Goal: Transaction & Acquisition: Purchase product/service

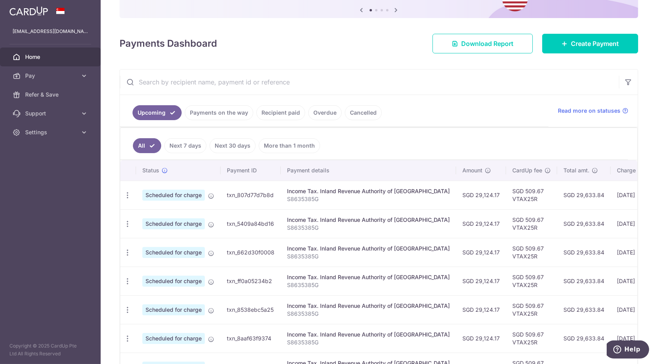
scroll to position [84, 0]
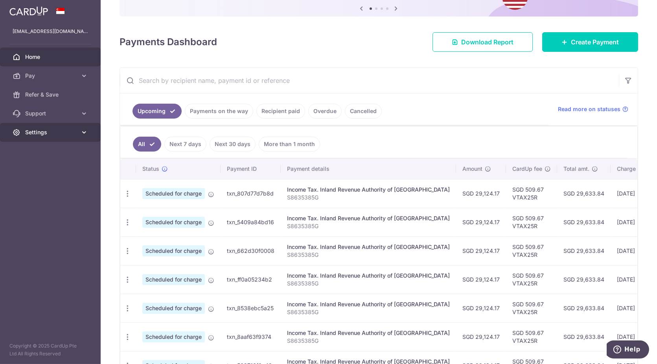
click at [58, 131] on span "Settings" at bounding box center [51, 133] width 52 height 8
click at [53, 153] on span "Account" at bounding box center [51, 151] width 52 height 8
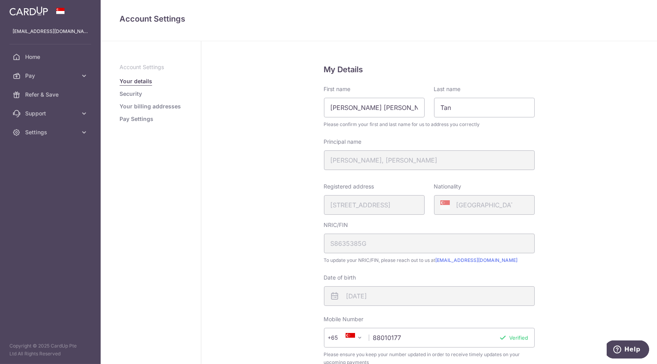
click at [139, 118] on link "Pay Settings" at bounding box center [136, 119] width 34 height 8
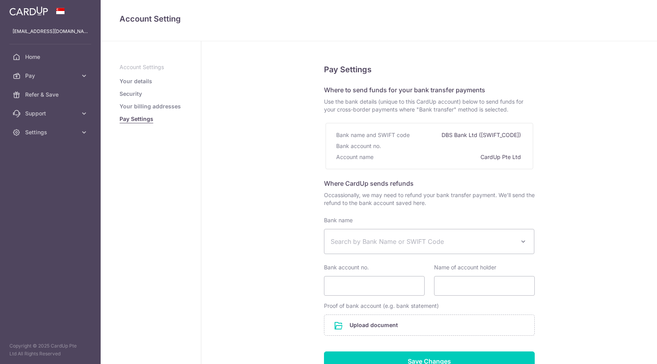
select select
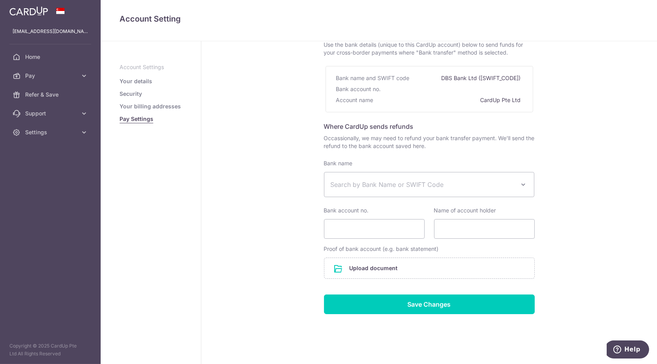
scroll to position [65, 0]
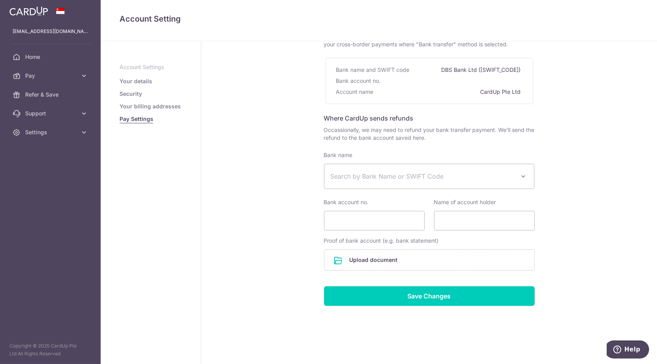
click at [166, 111] on ul "Account Settings Your details Security Your billing addresses Pay Settings" at bounding box center [150, 93] width 62 height 60
click at [136, 93] on link "Security" at bounding box center [130, 94] width 22 height 8
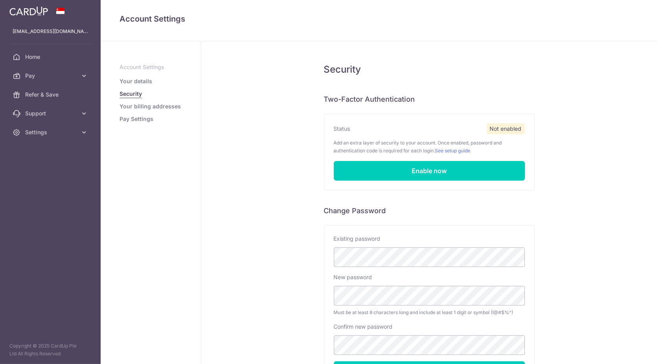
click at [137, 79] on link "Your details" at bounding box center [135, 81] width 33 height 8
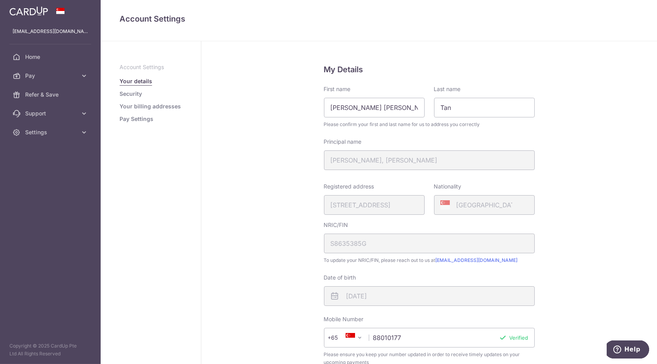
click at [128, 96] on link "Security" at bounding box center [130, 94] width 22 height 8
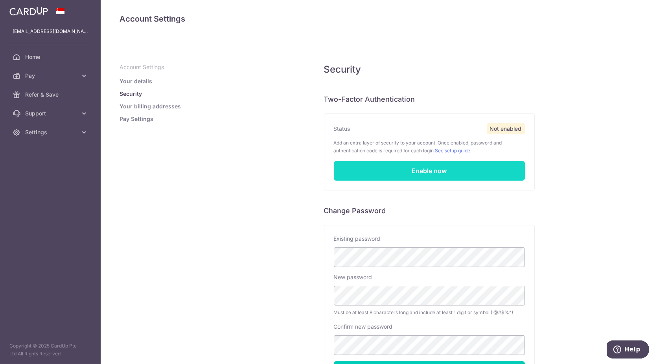
click at [391, 172] on link "Enable now" at bounding box center [429, 171] width 191 height 20
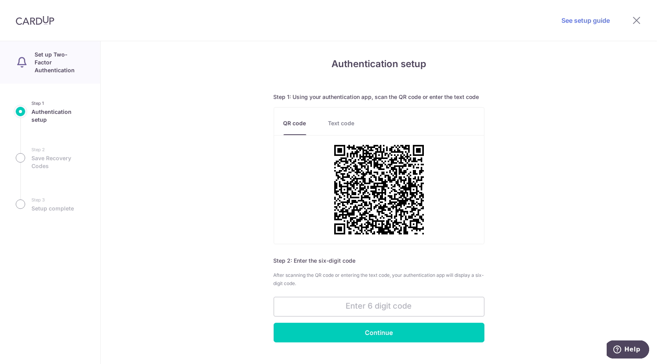
click at [340, 125] on link "Text code" at bounding box center [341, 127] width 26 height 16
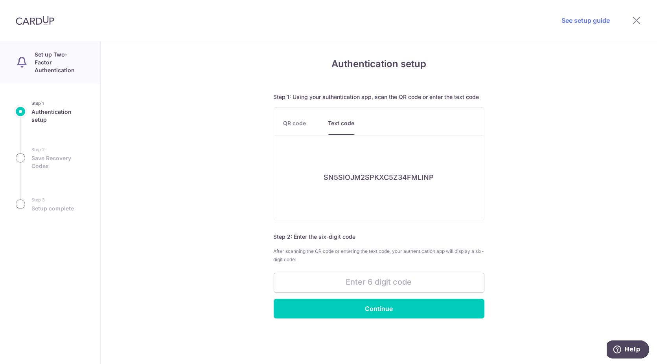
click at [297, 122] on link "QR code" at bounding box center [294, 127] width 23 height 16
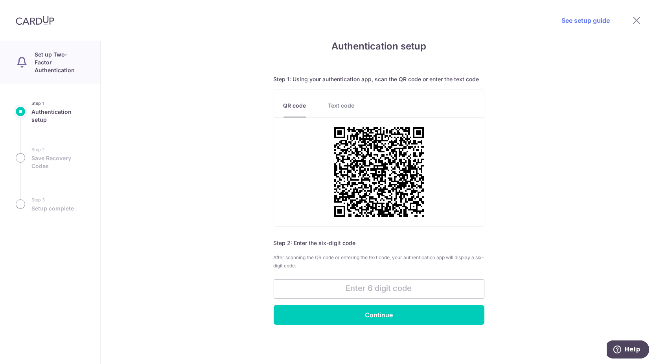
scroll to position [27, 0]
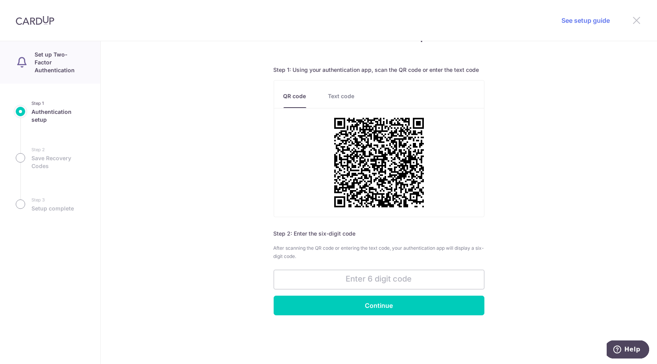
click at [637, 20] on icon at bounding box center [636, 20] width 9 height 10
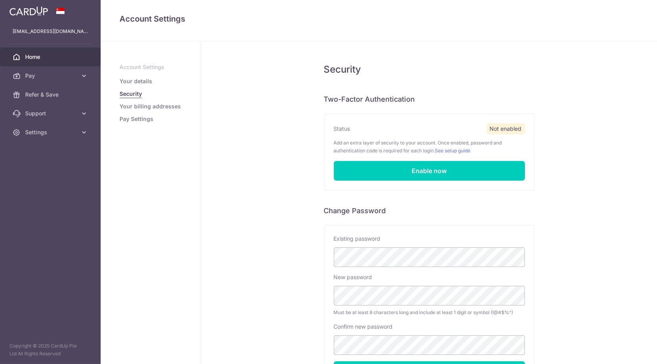
click at [44, 56] on span "Home" at bounding box center [51, 57] width 52 height 8
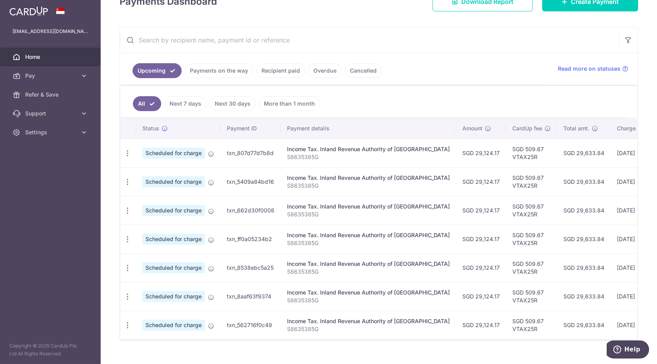
scroll to position [126, 0]
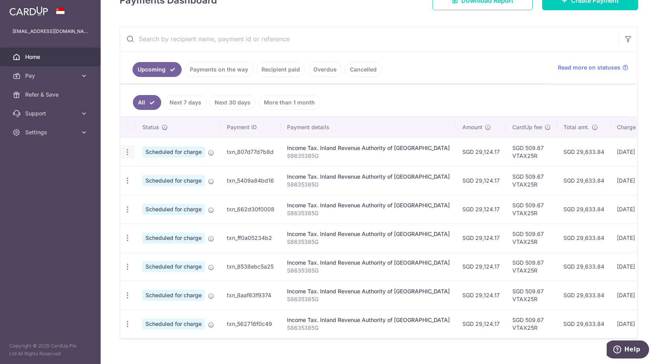
click at [126, 151] on icon "button" at bounding box center [127, 152] width 8 height 8
click at [145, 172] on span "Update payment" at bounding box center [169, 173] width 53 height 9
radio input "true"
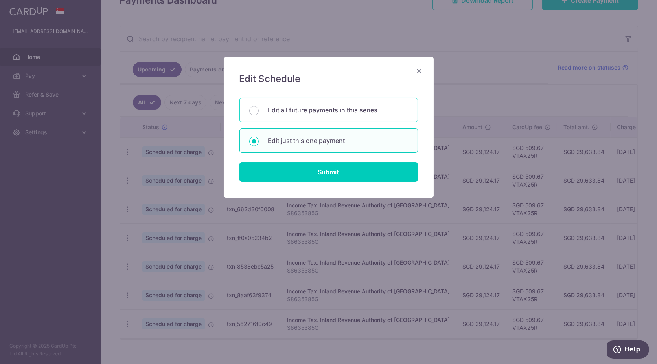
click at [269, 116] on div "Edit all future payments in this series" at bounding box center [328, 110] width 178 height 24
radio input "true"
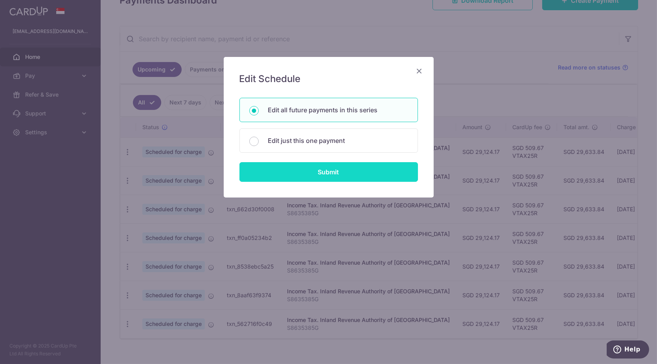
click at [319, 177] on input "Submit" at bounding box center [328, 172] width 178 height 20
radio input "true"
type input "29,124.17"
type input "S8635385G"
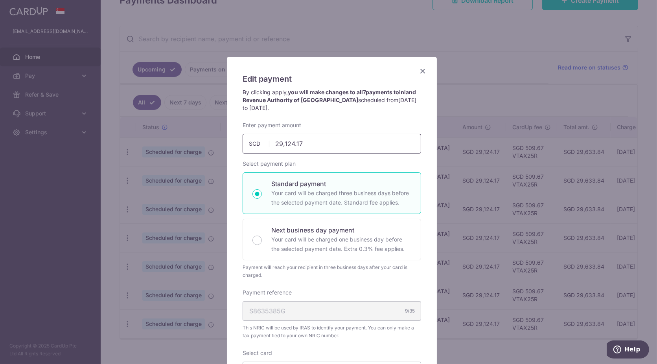
click at [336, 147] on input "29,124.17" at bounding box center [332, 144] width 178 height 20
type input "29,124.17"
click at [281, 248] on p "Your card will be charged one business day before the selected payment date. Ex…" at bounding box center [341, 244] width 140 height 19
click at [262, 245] on input "Next business day payment Your card will be charged one business day before the…" at bounding box center [256, 240] width 9 height 9
radio input "false"
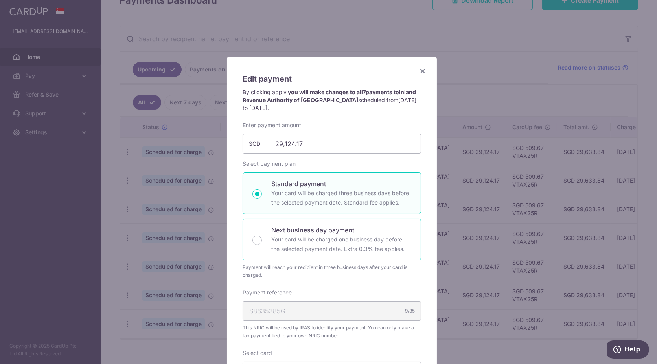
radio input "true"
click at [316, 187] on p "Standard payment" at bounding box center [341, 183] width 140 height 9
click at [262, 189] on input "Standard payment Your card will be charged three business days before the selec…" at bounding box center [256, 193] width 9 height 9
click at [296, 228] on p "Next business day payment" at bounding box center [341, 230] width 140 height 9
click at [262, 236] on input "Next business day payment Your card will be charged one business day before the…" at bounding box center [256, 240] width 9 height 9
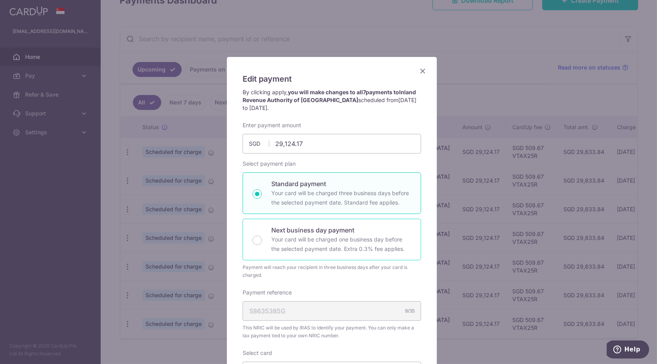
radio input "false"
radio input "true"
click at [311, 195] on p "Your card will be charged three business days before the selected payment date.…" at bounding box center [341, 198] width 140 height 19
click at [262, 195] on input "Standard payment Your card will be charged three business days before the selec…" at bounding box center [256, 193] width 9 height 9
radio input "true"
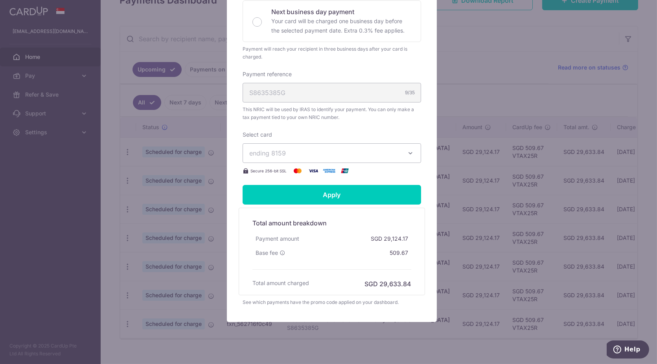
scroll to position [191, 0]
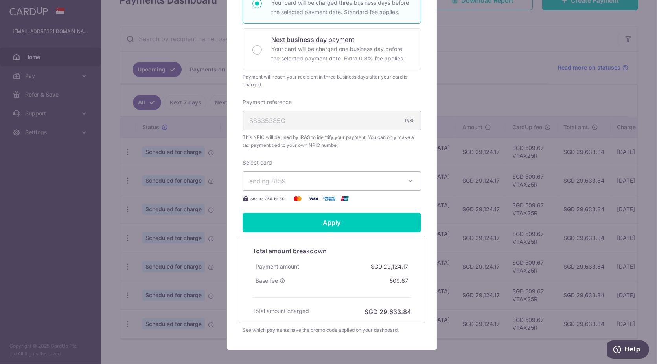
click at [413, 185] on button "ending 8159" at bounding box center [332, 181] width 178 height 20
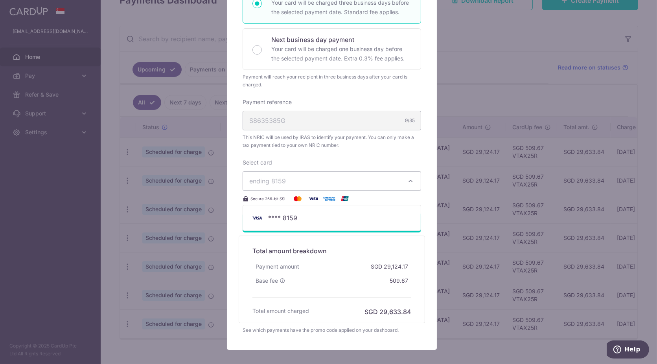
click at [428, 151] on div "Edit payment By clicking apply, you will make changes to all 7 payments to Inla…" at bounding box center [332, 108] width 210 height 484
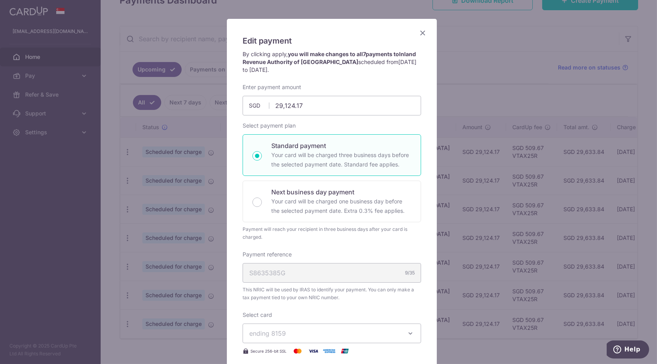
scroll to position [29, 0]
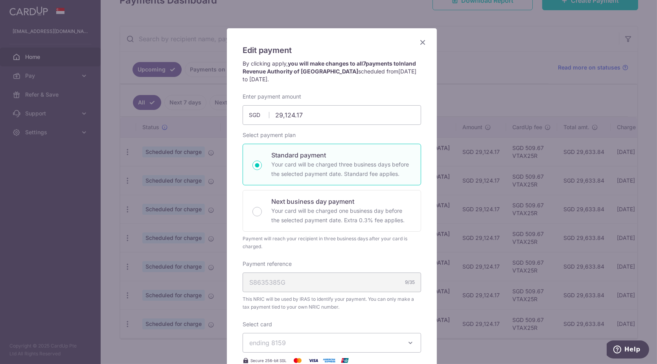
click at [420, 44] on icon "Close" at bounding box center [422, 42] width 9 height 10
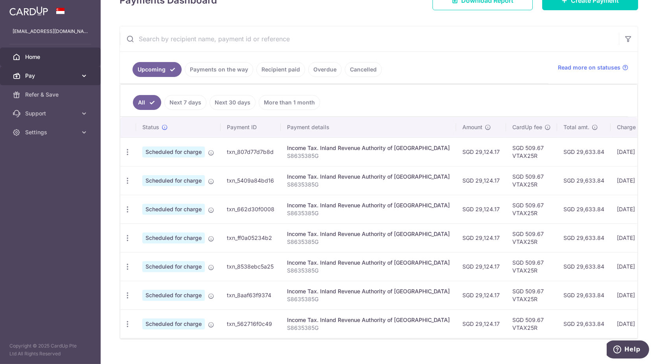
click at [83, 76] on icon at bounding box center [84, 76] width 8 height 8
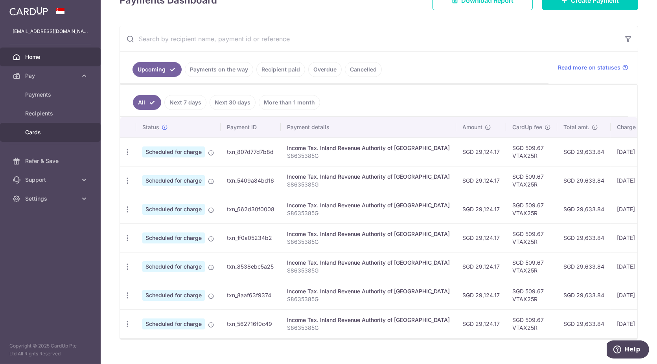
click at [43, 130] on span "Cards" at bounding box center [51, 133] width 52 height 8
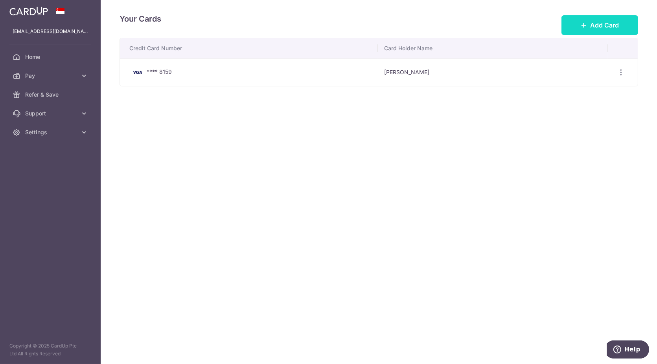
click at [614, 28] on span "Add Card" at bounding box center [604, 24] width 29 height 9
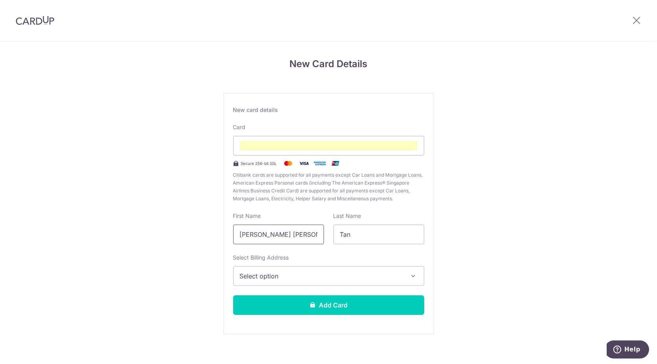
click at [288, 233] on input "[PERSON_NAME] [PERSON_NAME]" at bounding box center [278, 235] width 91 height 20
type input "Timothy"
click at [543, 207] on div "New Card Details New card details Card Secure 256-bit SSL Citibank cards are su…" at bounding box center [328, 206] width 657 height 330
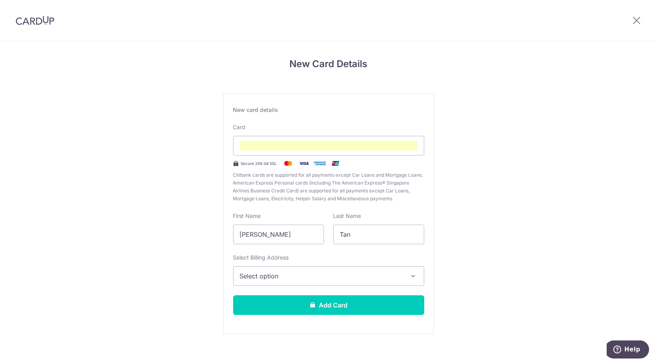
click at [342, 274] on span "Select option" at bounding box center [322, 276] width 164 height 9
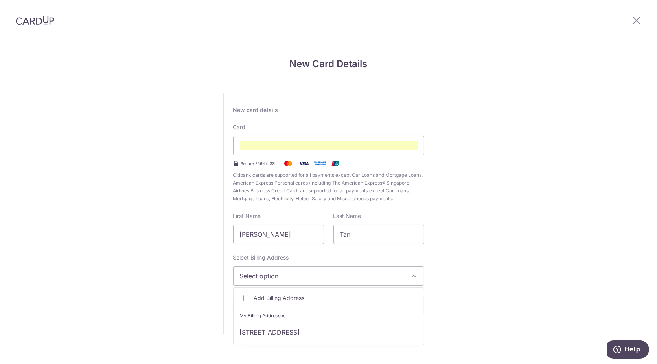
click at [307, 298] on span "Add Billing Address" at bounding box center [336, 298] width 164 height 8
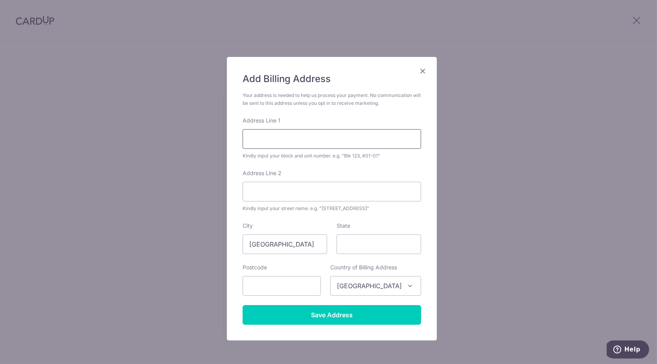
click at [277, 132] on input "Address Line 1" at bounding box center [332, 139] width 178 height 20
type input "1 Greenwood Avenue"
type input "289188"
click at [337, 143] on input "1 Greenwood Avenue" at bounding box center [332, 139] width 178 height 20
click at [210, 177] on div "Add Billing Address Your address is needed to help us process your payment. No …" at bounding box center [328, 182] width 657 height 364
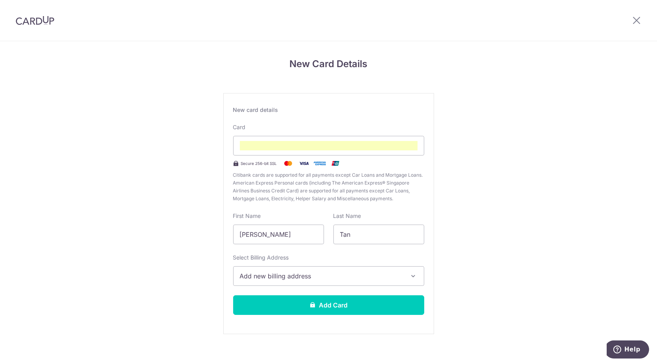
click at [359, 278] on span "Add new billing address" at bounding box center [322, 276] width 164 height 9
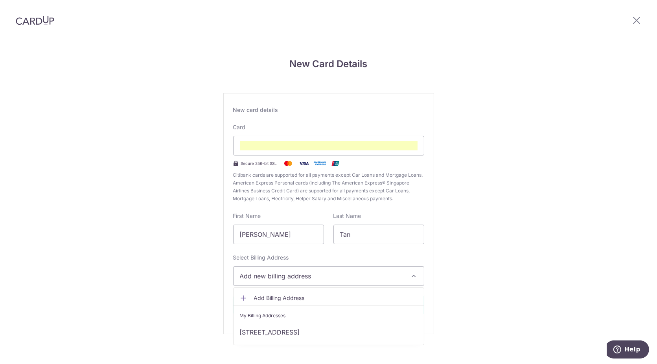
click at [341, 300] on span "Add Billing Address" at bounding box center [336, 298] width 164 height 8
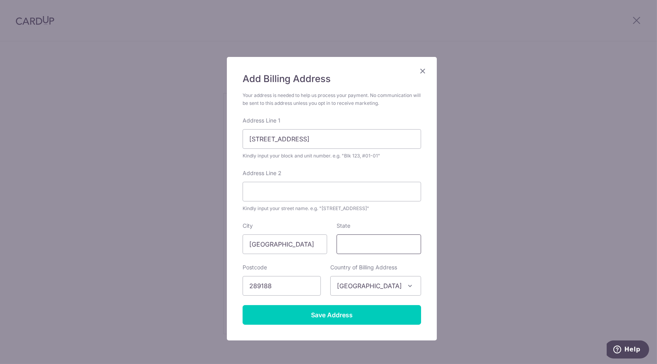
click at [366, 244] on input "State" at bounding box center [378, 245] width 85 height 20
click at [301, 289] on input "289188" at bounding box center [282, 286] width 78 height 20
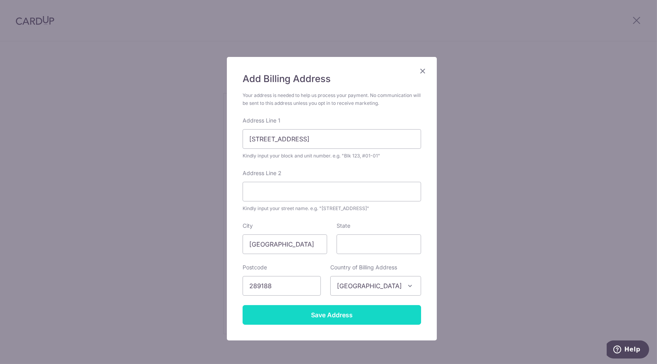
click at [322, 311] on input "Save Address" at bounding box center [332, 315] width 178 height 20
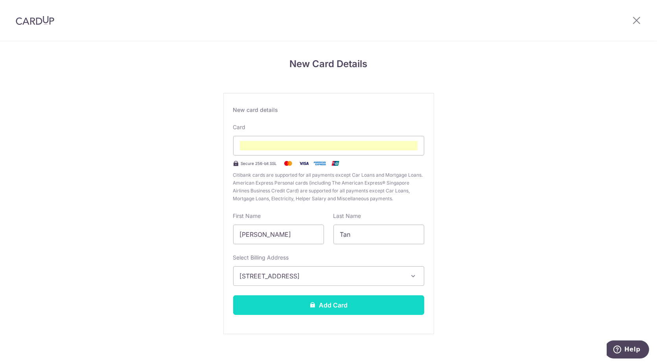
click at [334, 306] on button "Add Card" at bounding box center [328, 306] width 191 height 20
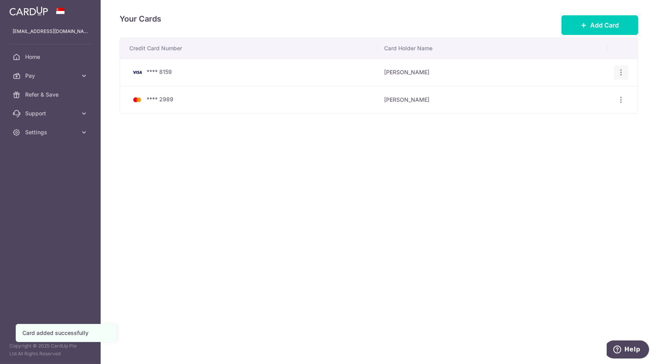
click at [623, 74] on icon "button" at bounding box center [621, 72] width 8 height 8
click at [585, 112] on span "Delete" at bounding box center [594, 112] width 53 height 9
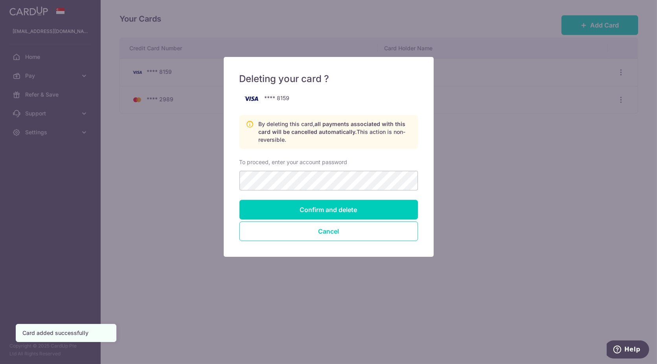
drag, startPoint x: 293, startPoint y: 123, endPoint x: 324, endPoint y: 142, distance: 36.7
click at [324, 142] on p "By deleting this card, all payments associated with this card will be cancelled…" at bounding box center [335, 132] width 153 height 24
click at [283, 142] on p "By deleting this card, all payments associated with this card will be cancelled…" at bounding box center [335, 132] width 153 height 24
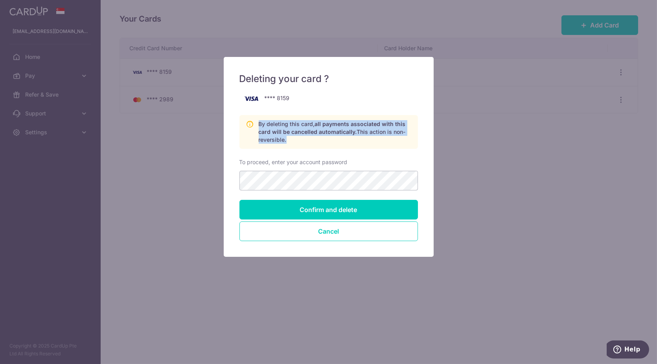
click at [283, 142] on p "By deleting this card, all payments associated with this card will be cancelled…" at bounding box center [335, 132] width 153 height 24
click at [283, 140] on p "By deleting this card, all payments associated with this card will be cancelled…" at bounding box center [335, 132] width 153 height 24
click at [334, 233] on button "Cancel" at bounding box center [328, 232] width 178 height 20
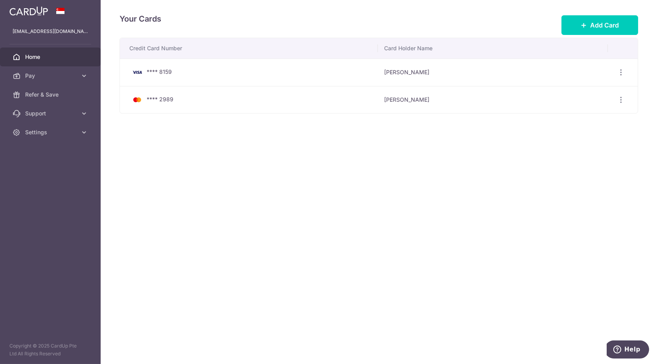
click at [58, 60] on span "Home" at bounding box center [51, 57] width 52 height 8
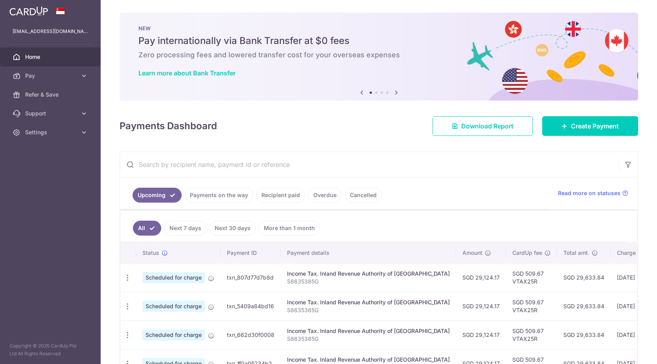
click at [129, 265] on td "Update payment Cancel payment" at bounding box center [128, 277] width 16 height 29
click at [129, 271] on div "Update payment Cancel payment" at bounding box center [127, 278] width 15 height 15
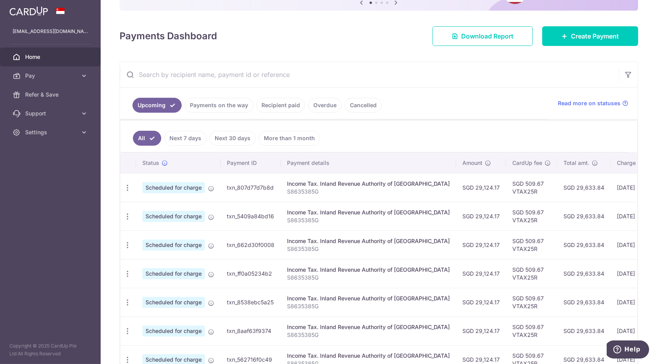
scroll to position [108, 0]
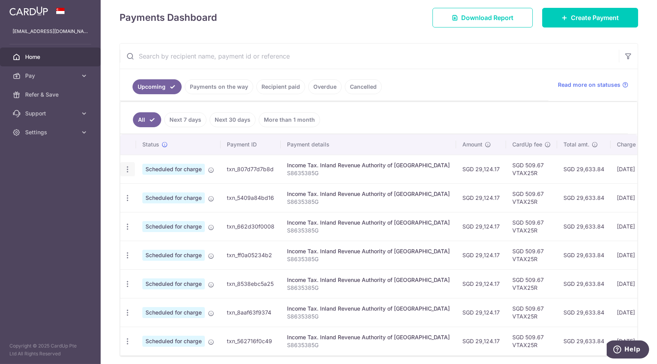
click at [128, 168] on icon "button" at bounding box center [127, 169] width 8 height 8
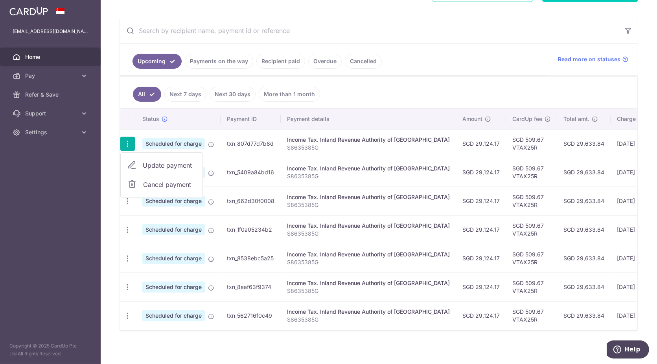
scroll to position [140, 0]
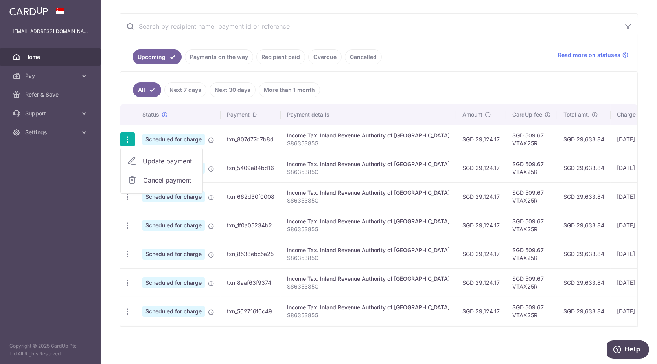
click at [172, 159] on span "Update payment" at bounding box center [169, 160] width 53 height 9
radio input "true"
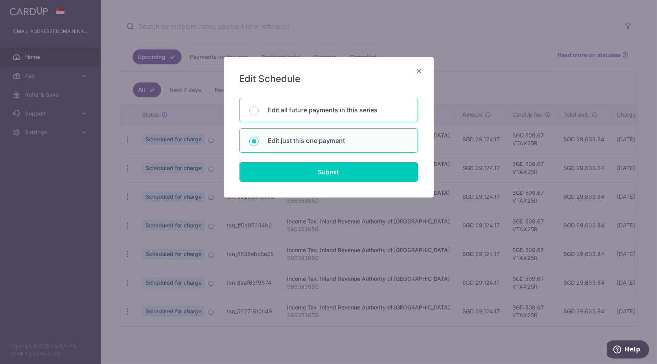
click at [313, 109] on p "Edit all future payments in this series" at bounding box center [338, 109] width 140 height 9
click at [259, 109] on input "Edit all future payments in this series" at bounding box center [253, 110] width 9 height 9
radio input "true"
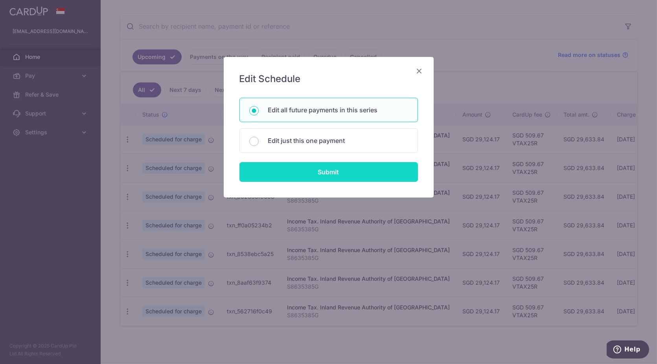
click at [332, 170] on input "Submit" at bounding box center [328, 172] width 178 height 20
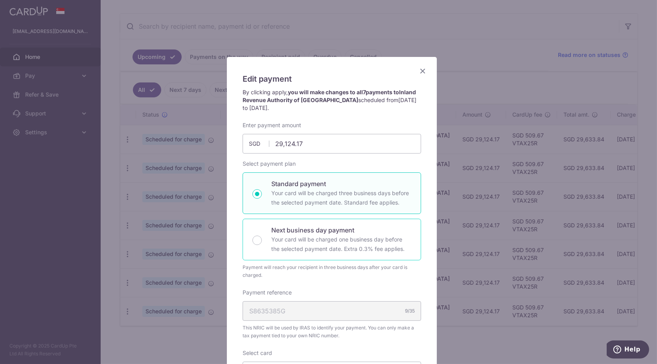
click at [412, 223] on div "Next business day payment Your card will be charged one business day before the…" at bounding box center [332, 240] width 178 height 42
radio input "false"
click at [412, 223] on div "Next business day payment Your card will be charged one business day before the…" at bounding box center [332, 240] width 178 height 42
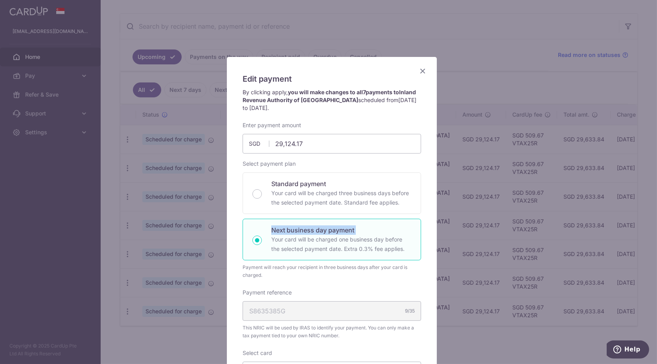
click at [412, 223] on div "Next business day payment Your card will be charged one business day before the…" at bounding box center [332, 240] width 178 height 42
radio input "true"
click at [405, 198] on p "Your card will be charged three business days before the selected payment date.…" at bounding box center [341, 198] width 140 height 19
click at [262, 198] on input "Standard payment Your card will be charged three business days before the selec…" at bounding box center [256, 193] width 9 height 9
radio input "true"
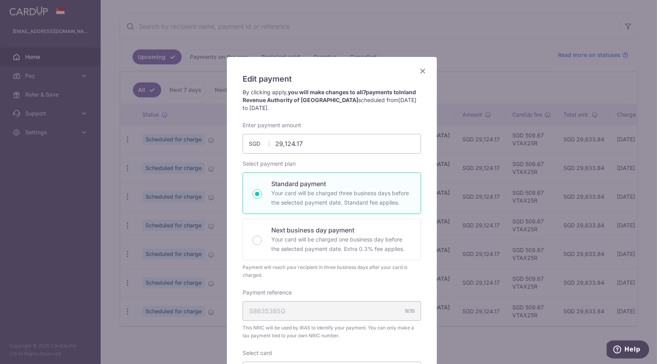
click at [438, 204] on div "Edit payment By clicking apply, you will make changes to all 7 payments to Inla…" at bounding box center [328, 182] width 657 height 364
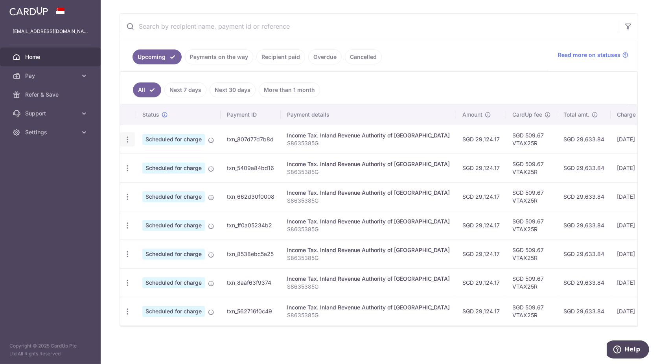
click at [130, 137] on icon "button" at bounding box center [127, 140] width 8 height 8
click at [171, 160] on span "Update payment" at bounding box center [169, 160] width 53 height 9
radio input "true"
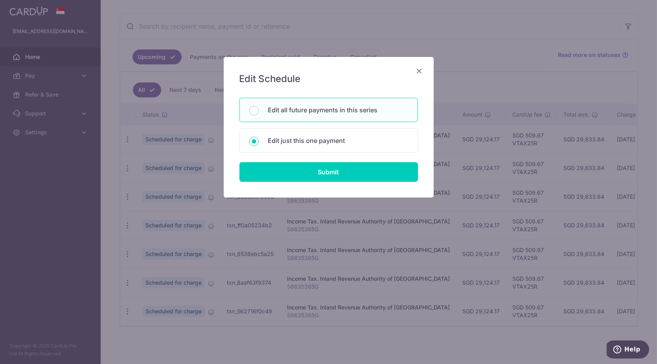
click at [321, 117] on div "Edit all future payments in this series" at bounding box center [328, 110] width 178 height 24
radio input "true"
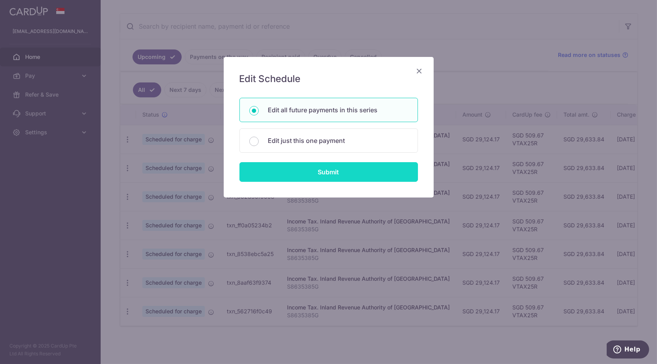
click at [323, 169] on input "Submit" at bounding box center [328, 172] width 178 height 20
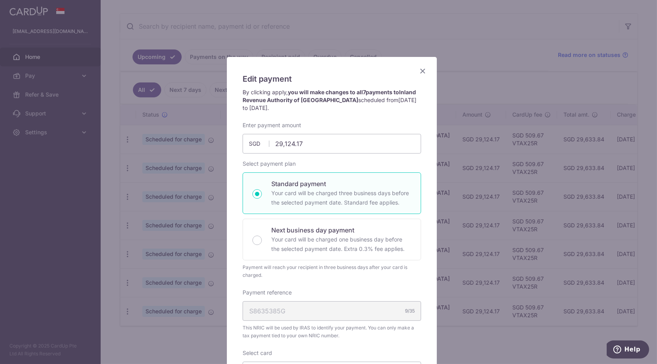
click at [429, 235] on div "Edit payment By clicking apply, you will make changes to all 7 payments to Inla…" at bounding box center [332, 299] width 210 height 484
click at [422, 239] on div "Edit payment By clicking apply, you will make changes to all 7 payments to Inla…" at bounding box center [332, 299] width 210 height 484
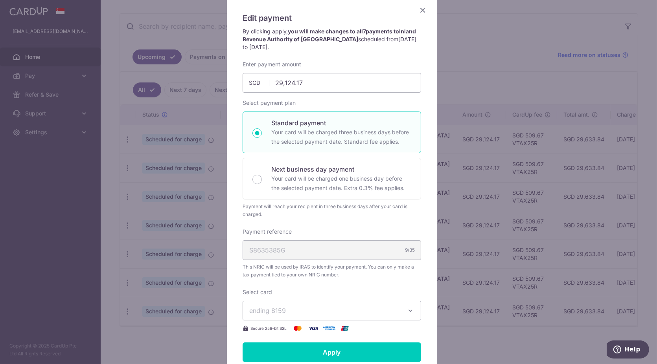
scroll to position [112, 0]
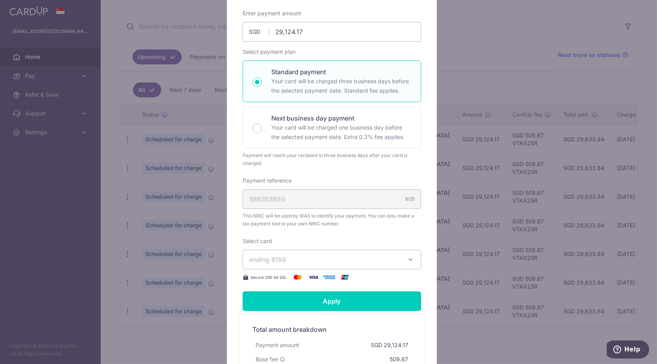
click at [387, 262] on span "ending 8159" at bounding box center [324, 259] width 151 height 9
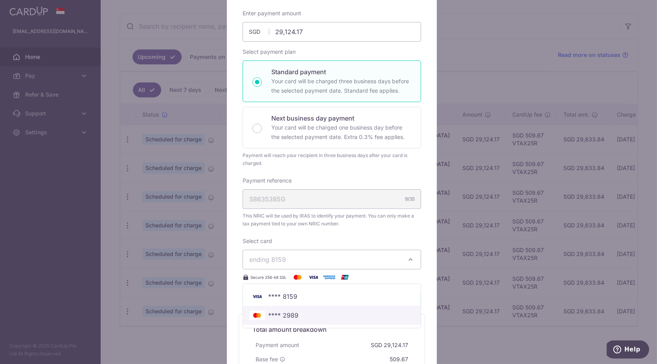
click at [342, 315] on span "**** 2989" at bounding box center [331, 315] width 165 height 9
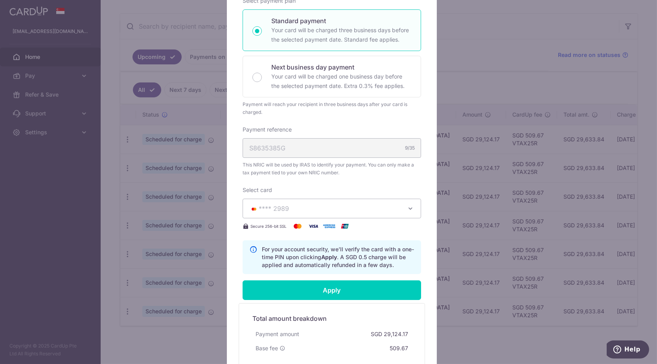
click at [373, 274] on form "By clicking apply, you will make changes to all 7 payments to Inland Revenue Au…" at bounding box center [332, 163] width 178 height 477
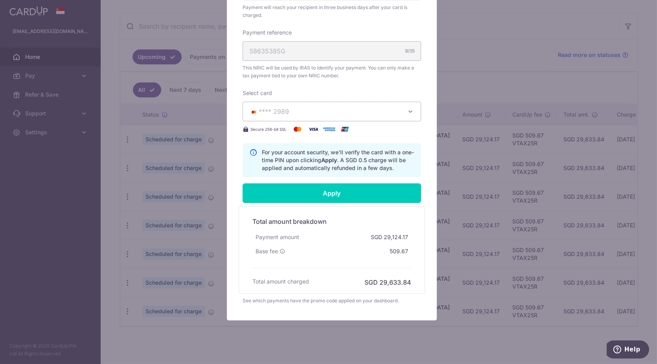
scroll to position [263, 0]
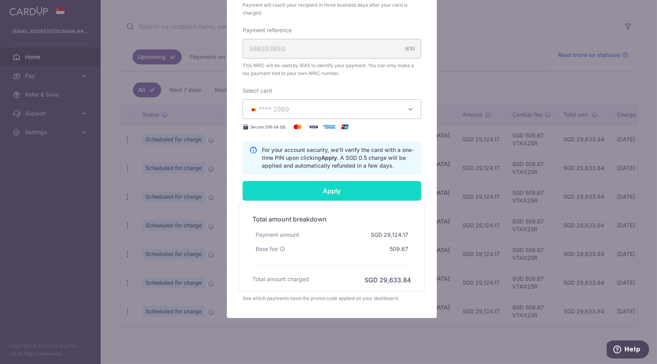
click at [364, 192] on input "Apply" at bounding box center [332, 191] width 178 height 20
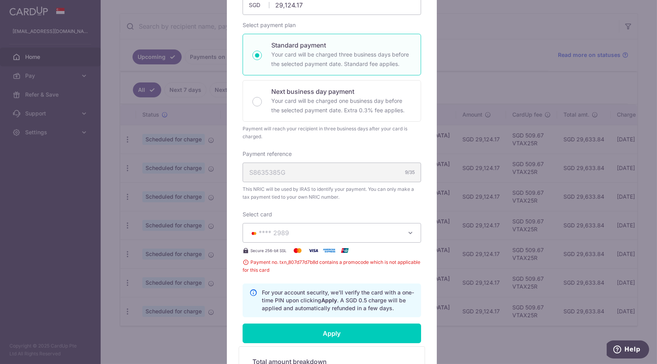
scroll to position [0, 0]
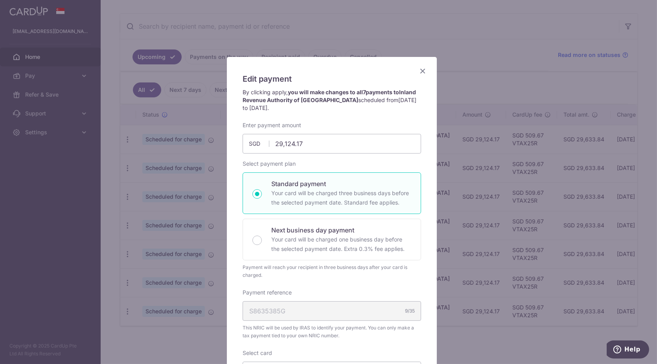
click at [418, 72] on icon "Close" at bounding box center [422, 71] width 9 height 10
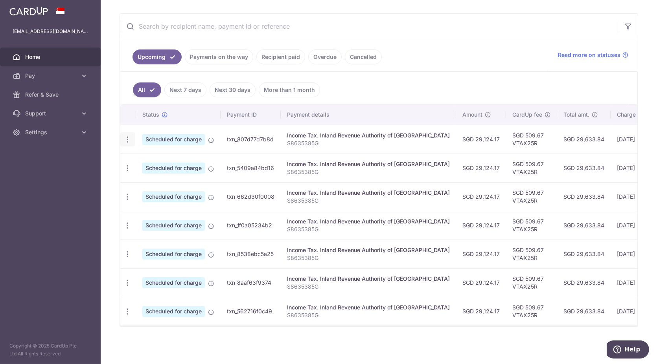
click at [124, 136] on icon "button" at bounding box center [127, 140] width 8 height 8
click at [154, 176] on span "Cancel payment" at bounding box center [169, 180] width 53 height 9
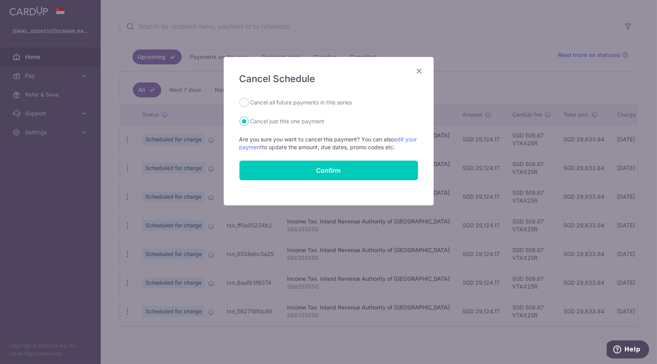
click at [279, 102] on label "Cancel all future payments in this series" at bounding box center [301, 102] width 102 height 9
click at [249, 102] on input "Cancel all future payments in this series" at bounding box center [243, 102] width 9 height 9
radio input "true"
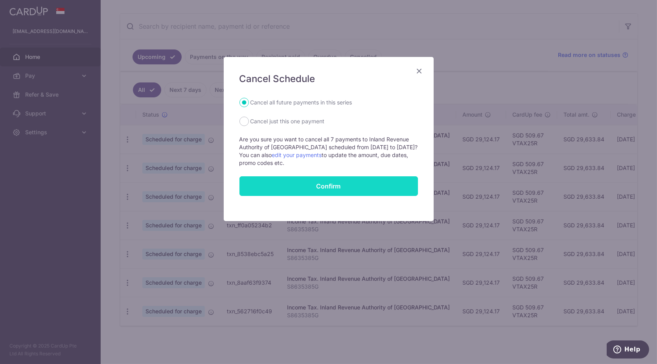
click at [292, 188] on input "Confirm" at bounding box center [328, 186] width 178 height 20
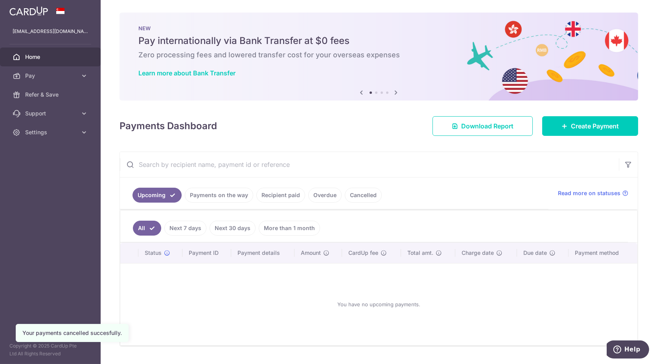
scroll to position [18, 0]
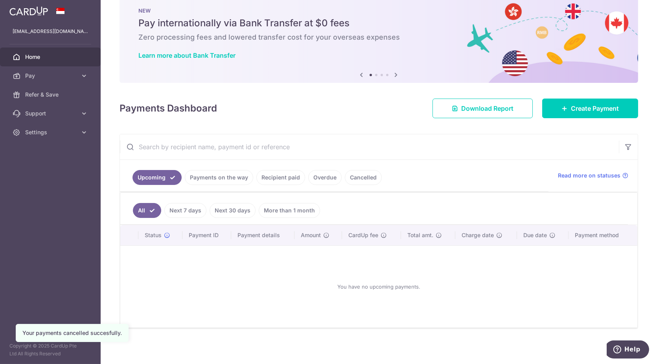
click at [223, 171] on link "Payments on the way" at bounding box center [219, 177] width 68 height 15
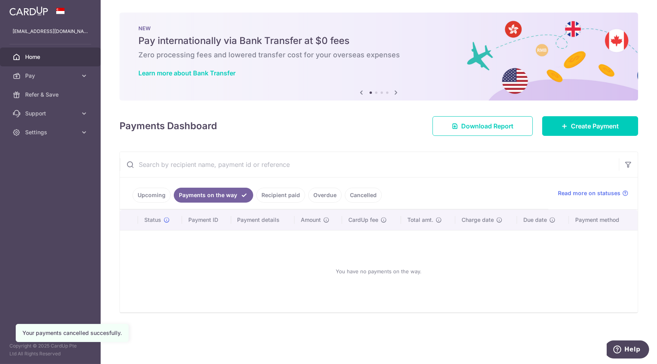
click at [151, 192] on link "Upcoming" at bounding box center [151, 195] width 38 height 15
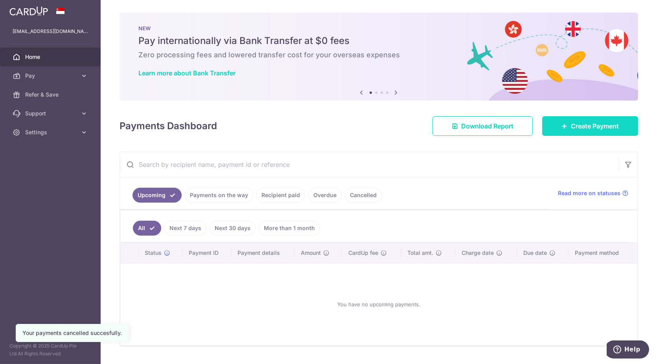
click at [561, 122] on link "Create Payment" at bounding box center [590, 126] width 96 height 20
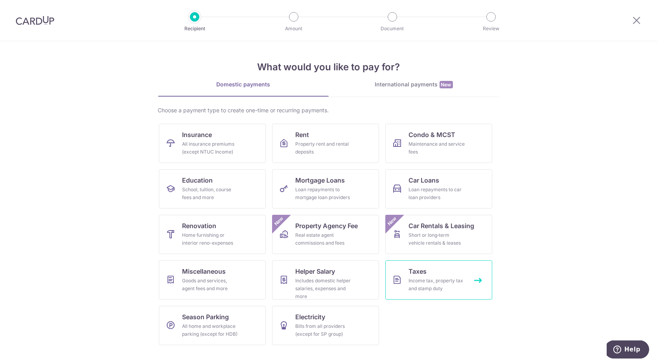
click at [403, 276] on link "Taxes Income tax, property tax and stamp duty" at bounding box center [438, 280] width 107 height 39
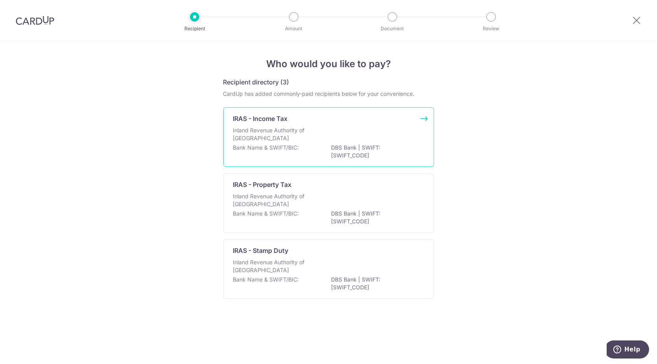
click at [311, 144] on div "Bank Name & SWIFT/BIC: DBS Bank | SWIFT: DBSSSGSGXXX" at bounding box center [328, 152] width 191 height 17
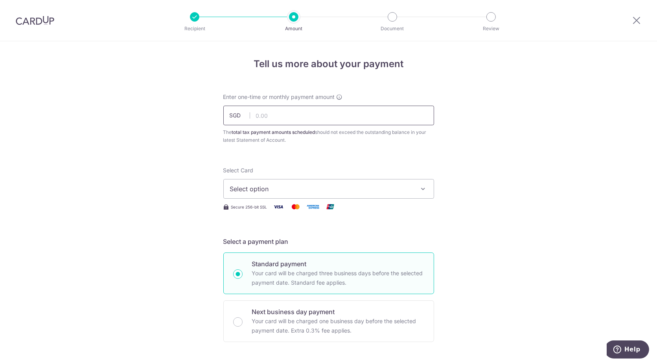
click at [301, 119] on input "text" at bounding box center [328, 116] width 211 height 20
type input "29,124.17"
click at [330, 187] on span "Select option" at bounding box center [321, 188] width 183 height 9
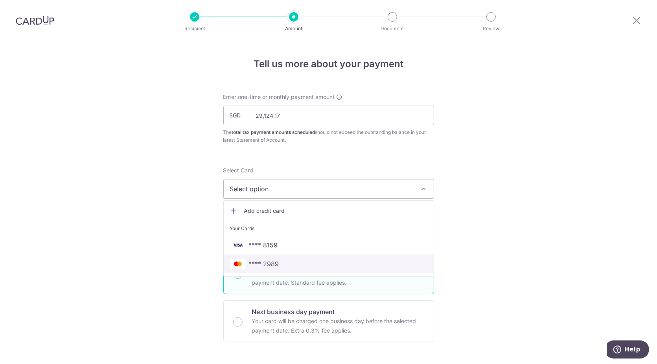
click at [283, 263] on span "**** 2989" at bounding box center [328, 263] width 197 height 9
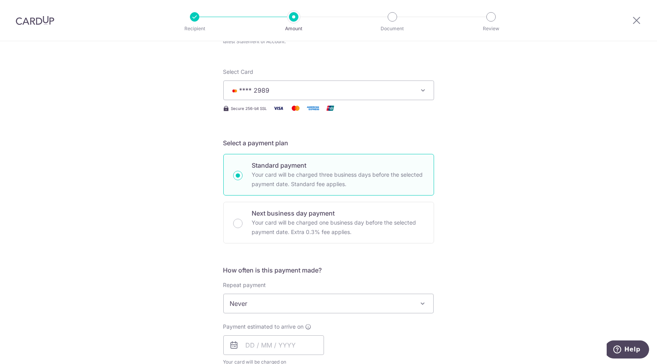
scroll to position [160, 0]
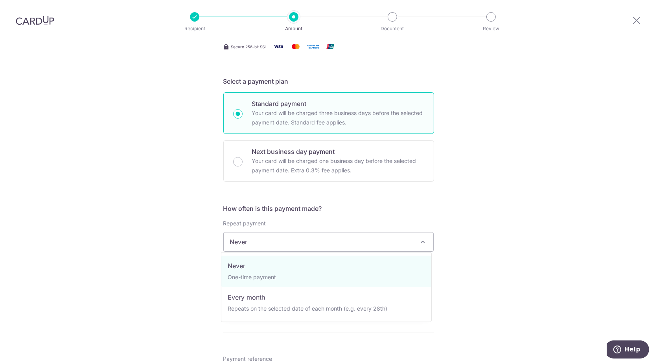
click at [246, 235] on span "Never" at bounding box center [329, 242] width 210 height 19
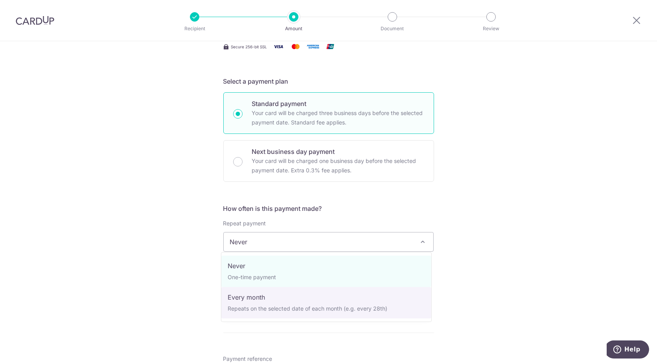
select select "3"
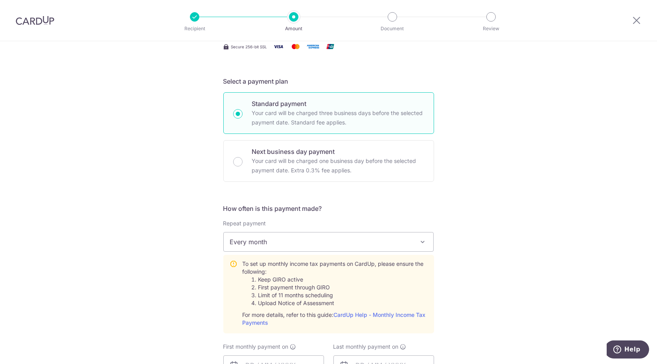
scroll to position [233, 0]
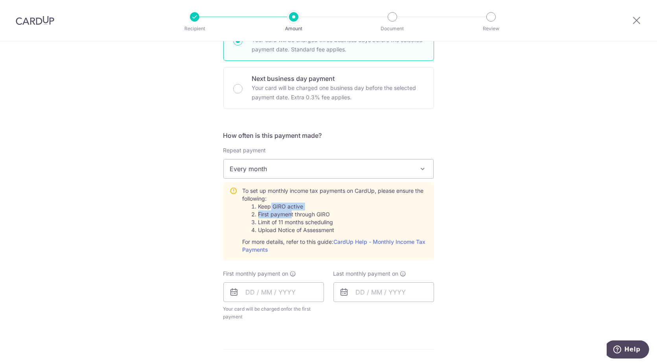
drag, startPoint x: 269, startPoint y: 204, endPoint x: 290, endPoint y: 215, distance: 23.4
click at [290, 215] on ol "Keep GIRO active First payment through GIRO Limit of 11 months scheduling Uploa…" at bounding box center [335, 218] width 185 height 31
click at [270, 294] on input "text" at bounding box center [273, 293] width 101 height 20
click at [188, 261] on div "Tell us more about your payment Enter one-time or monthly payment amount SGD 29…" at bounding box center [328, 218] width 657 height 820
click at [251, 285] on input "text" at bounding box center [273, 293] width 101 height 20
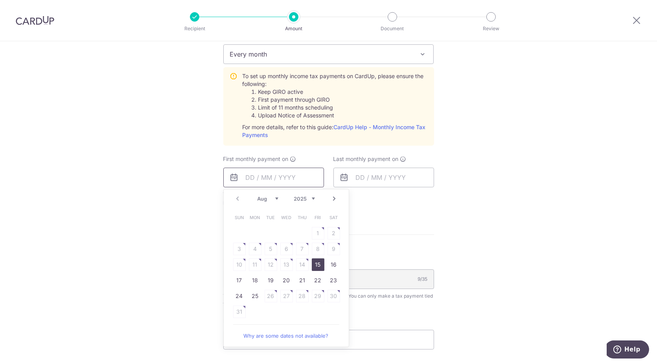
scroll to position [349, 0]
click at [333, 197] on link "Next" at bounding box center [334, 197] width 9 height 9
click at [252, 230] on table "Sun Mon Tue Wed Thu Fri Sat 1 2 3 4 5 6 7 8 9 10 11 12 13 14 15 16 17 18 19 20 …" at bounding box center [287, 256] width 110 height 94
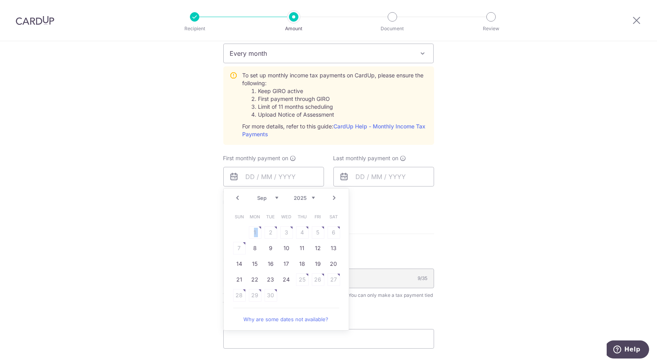
click at [252, 230] on table "Sun Mon Tue Wed Thu Fri Sat 1 2 3 4 5 6 7 8 9 10 11 12 13 14 15 16 17 18 19 20 …" at bounding box center [287, 256] width 110 height 94
click at [236, 201] on div "Prev Next Aug Sep Oct Nov Dec 2025 2026" at bounding box center [286, 198] width 125 height 19
click at [236, 198] on link "Prev" at bounding box center [237, 197] width 9 height 9
click at [254, 293] on link "25" at bounding box center [255, 295] width 13 height 13
type input "[DATE]"
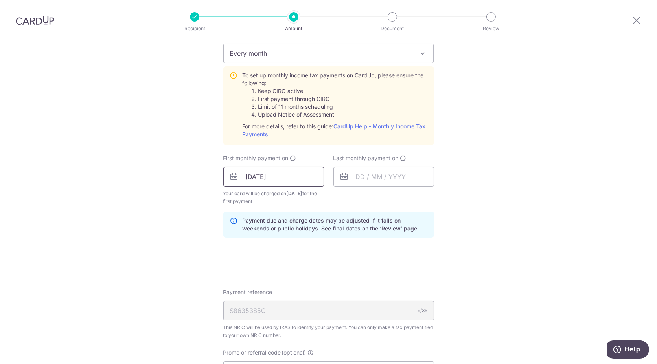
click at [298, 180] on input "[DATE]" at bounding box center [273, 177] width 101 height 20
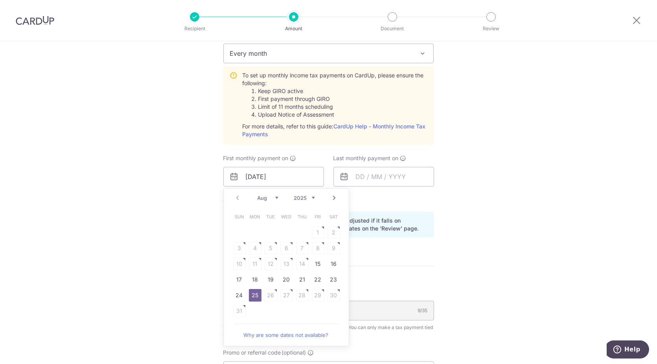
click at [268, 294] on table "Sun Mon Tue Wed Thu Fri Sat 1 2 3 4 5 6 7 8 9 10 11 12 13 14 15 16 17 18 19 20 …" at bounding box center [287, 264] width 110 height 110
click at [328, 296] on table "Sun Mon Tue Wed Thu Fri Sat 1 2 3 4 5 6 7 8 9 10 11 12 13 14 15 16 17 18 19 20 …" at bounding box center [287, 264] width 110 height 110
click at [255, 294] on link "25" at bounding box center [255, 295] width 13 height 13
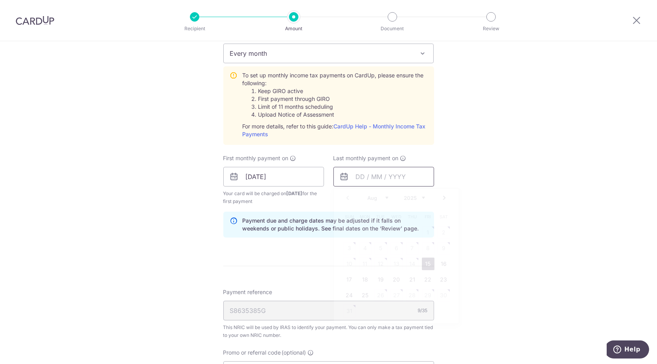
click at [378, 177] on input "text" at bounding box center [383, 177] width 101 height 20
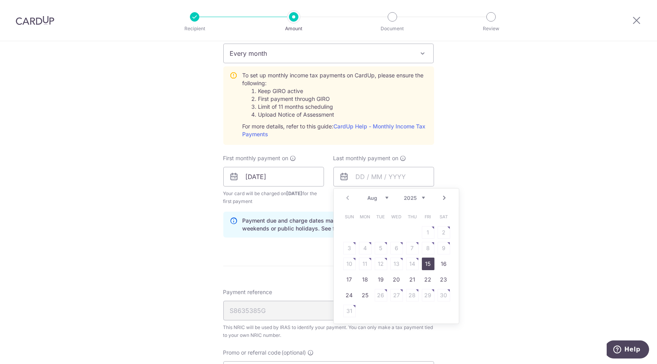
click at [385, 197] on select "Aug Sep Oct Nov Dec" at bounding box center [378, 198] width 21 height 6
click at [408, 279] on link "25" at bounding box center [412, 280] width 13 height 13
type input "25/12/2025"
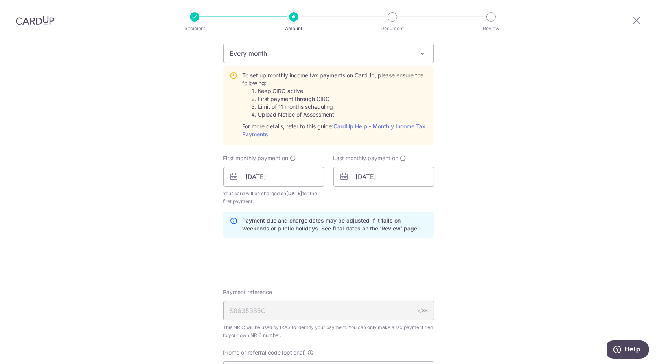
click at [470, 214] on div "Tell us more about your payment Enter one-time or monthly payment amount SGD 29…" at bounding box center [328, 118] width 657 height 852
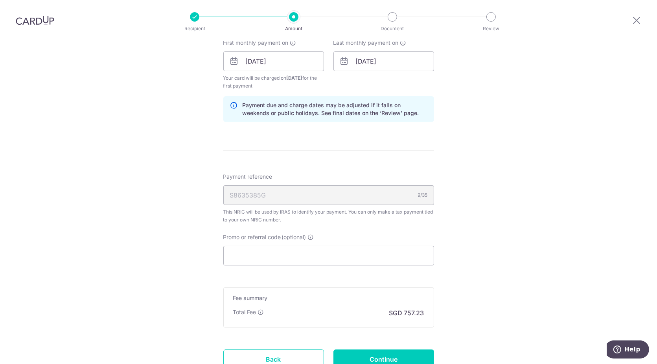
scroll to position [468, 0]
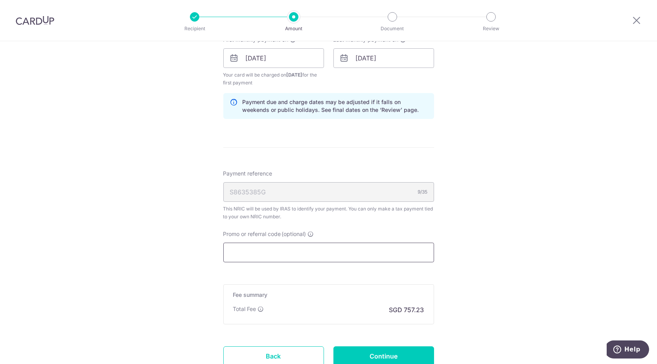
click at [333, 245] on input "Promo or referral code (optional)" at bounding box center [328, 253] width 211 height 20
paste input "MCTAX25"
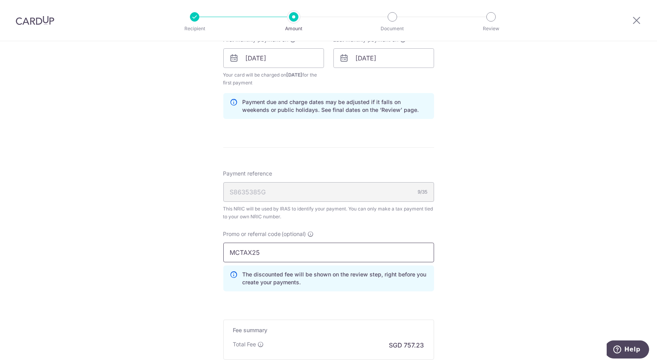
type input "MCTAX25"
click at [494, 230] on div "Tell us more about your payment Enter one-time or monthly payment amount SGD 29…" at bounding box center [328, 17] width 657 height 887
click at [395, 56] on input "25/12/2025" at bounding box center [383, 58] width 101 height 20
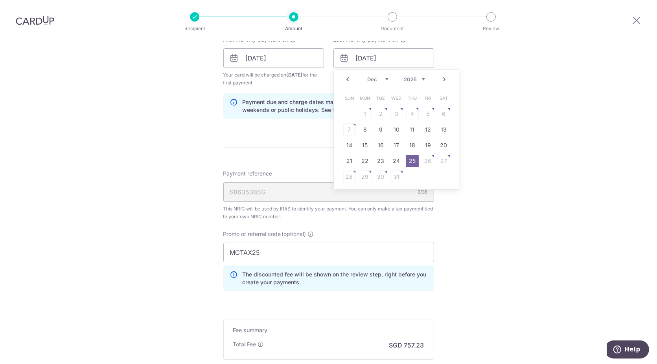
click at [417, 77] on select "2025 2026" at bounding box center [414, 79] width 21 height 6
click at [384, 78] on select "Jan Feb Mar Apr May Jun Jul Aug Sep" at bounding box center [378, 79] width 21 height 6
click at [395, 158] on link "25" at bounding box center [396, 161] width 13 height 13
type input "25/03/2026"
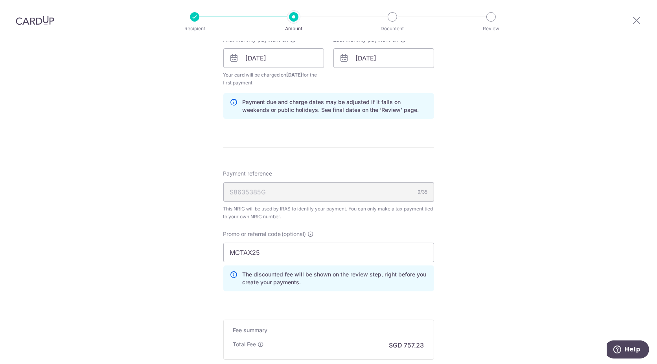
click at [510, 129] on div "Tell us more about your payment Enter one-time or monthly payment amount SGD 29…" at bounding box center [328, 17] width 657 height 887
click at [587, 191] on div "Tell us more about your payment Enter one-time or monthly payment amount SGD 29…" at bounding box center [328, 17] width 657 height 887
click at [556, 216] on div "Tell us more about your payment Enter one-time or monthly payment amount SGD 29…" at bounding box center [328, 17] width 657 height 887
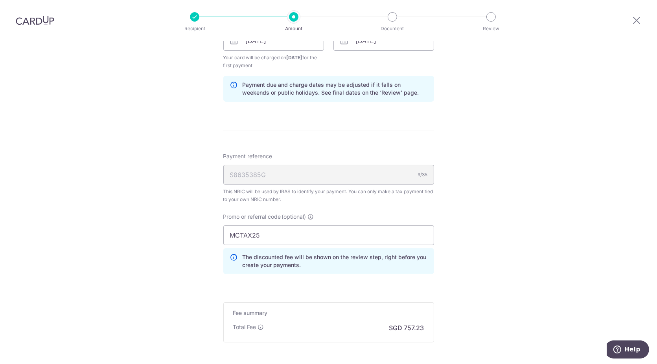
scroll to position [503, 0]
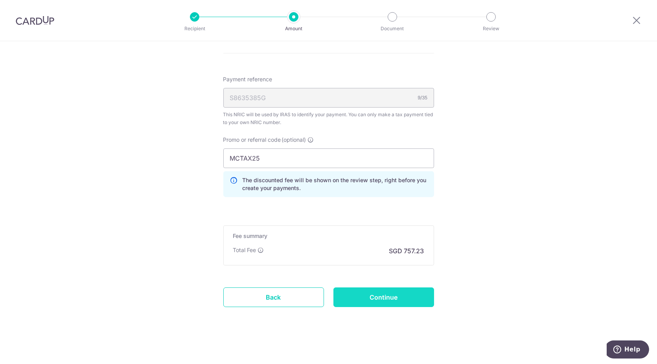
click at [386, 298] on input "Continue" at bounding box center [383, 298] width 101 height 20
type input "Create Schedule"
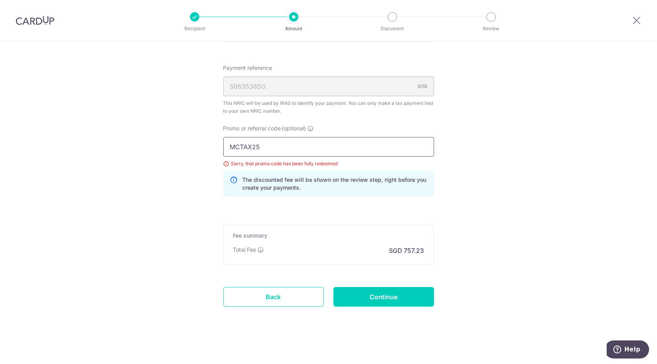
click at [296, 151] on input "MCTAX25" at bounding box center [328, 147] width 211 height 20
type input "tim175"
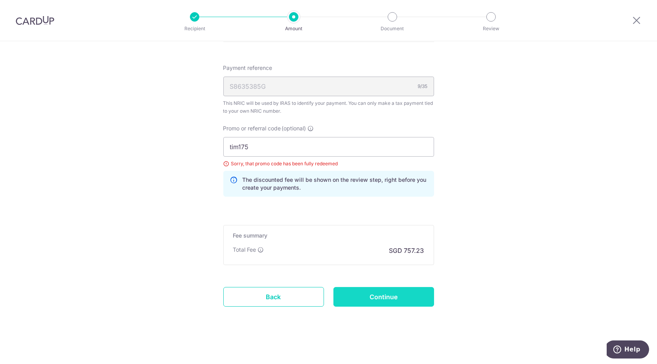
click at [390, 300] on input "Continue" at bounding box center [383, 297] width 101 height 20
type input "Update Schedule"
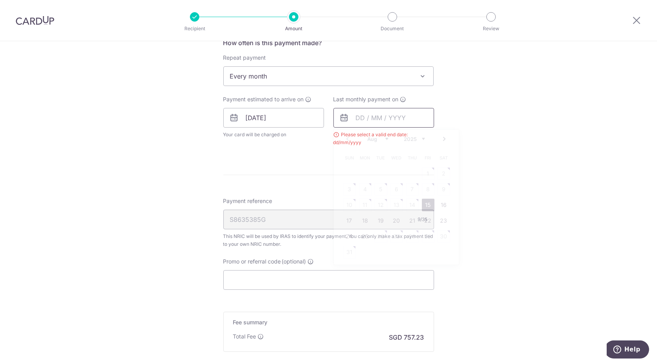
click at [385, 108] on input "text" at bounding box center [383, 118] width 101 height 20
click at [384, 141] on select "Aug Sep Oct Nov Dec" at bounding box center [378, 139] width 21 height 6
click at [409, 219] on link "25" at bounding box center [412, 221] width 13 height 13
type input "[DATE]"
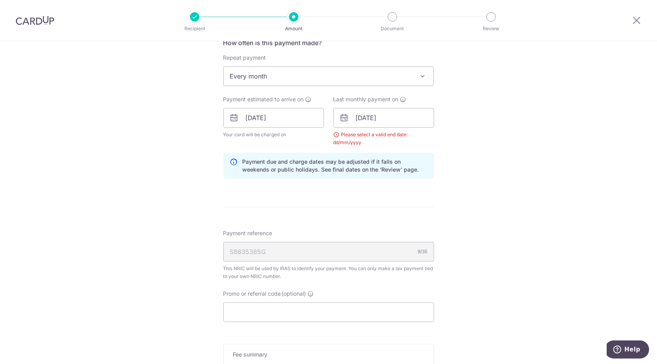
click at [511, 140] on div "Tell us more about your payment Enter one-time or monthly payment amount SGD 29…" at bounding box center [328, 100] width 657 height 770
click at [490, 143] on div "Tell us more about your payment Enter one-time or monthly payment amount SGD 29…" at bounding box center [328, 100] width 657 height 770
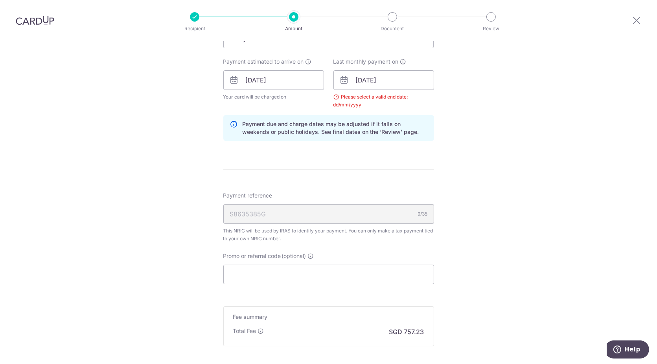
scroll to position [413, 0]
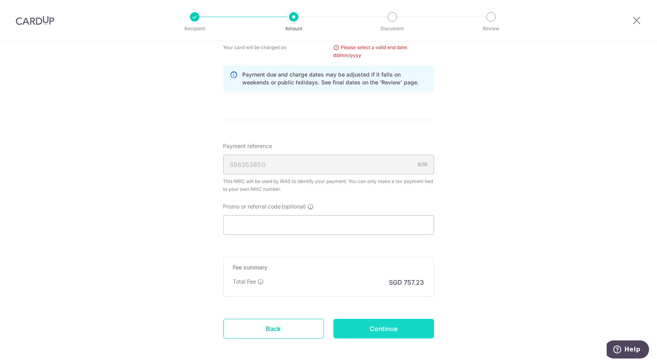
click at [391, 323] on input "Continue" at bounding box center [383, 329] width 101 height 20
type input "Update Schedule"
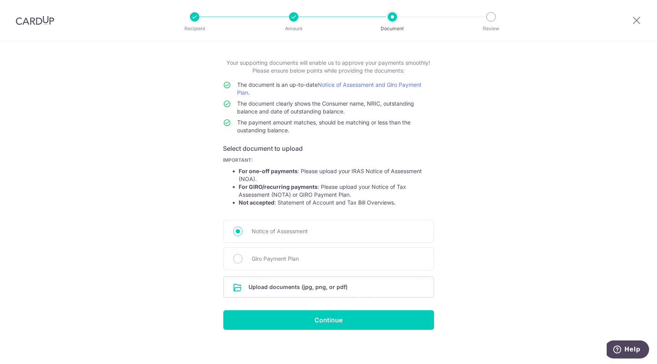
scroll to position [36, 0]
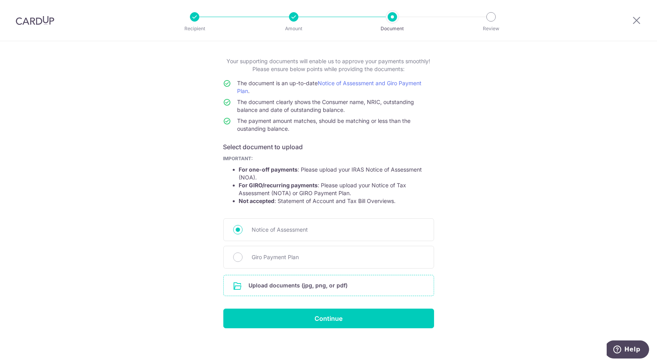
click at [322, 286] on input "file" at bounding box center [329, 286] width 210 height 20
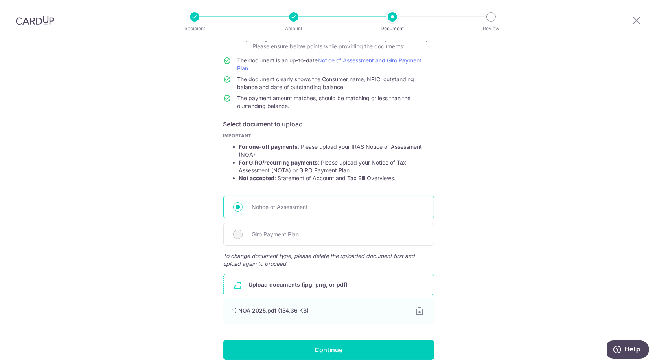
scroll to position [90, 0]
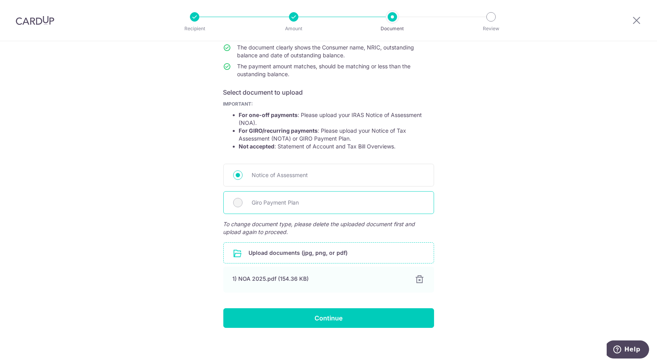
click at [333, 200] on span "Giro Payment Plan" at bounding box center [338, 202] width 172 height 9
drag, startPoint x: 284, startPoint y: 130, endPoint x: 307, endPoint y: 130, distance: 23.2
click at [307, 130] on strong "For GIRO/recurring payments" at bounding box center [278, 130] width 79 height 7
drag, startPoint x: 286, startPoint y: 114, endPoint x: 302, endPoint y: 116, distance: 15.8
click at [302, 116] on li "For one-off payments : Please upload your IRAS Notice of Assessment (NOA)." at bounding box center [336, 119] width 195 height 16
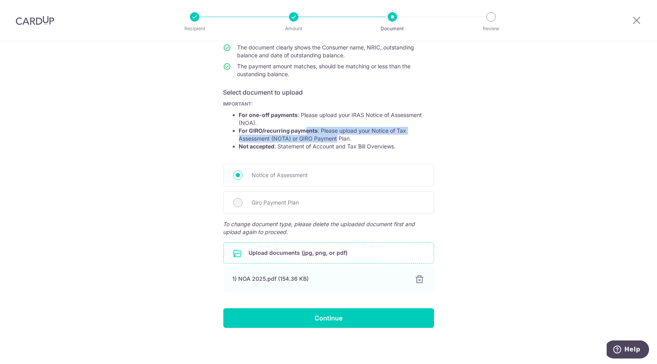
drag, startPoint x: 305, startPoint y: 128, endPoint x: 335, endPoint y: 138, distance: 31.8
click at [335, 138] on li "For GIRO/recurring payments : Please upload your Notice of Tax Assessment (NOTA…" at bounding box center [336, 135] width 195 height 16
click at [332, 138] on li "For GIRO/recurring payments : Please upload your Notice of Tax Assessment (NOTA…" at bounding box center [336, 135] width 195 height 16
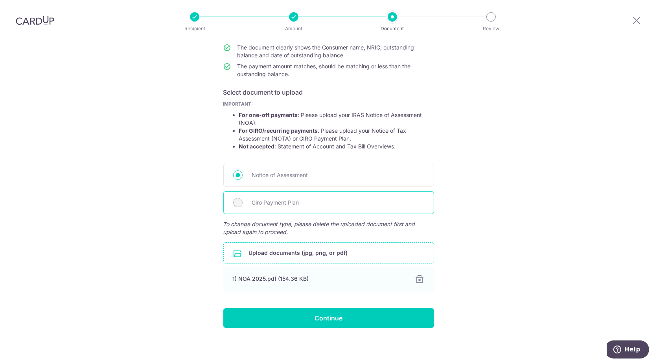
click at [273, 204] on span "Giro Payment Plan" at bounding box center [338, 202] width 172 height 9
click at [282, 253] on input "file" at bounding box center [329, 253] width 210 height 20
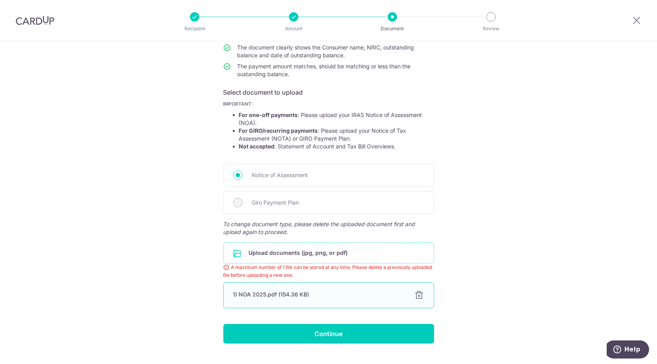
click at [415, 292] on div at bounding box center [419, 295] width 9 height 9
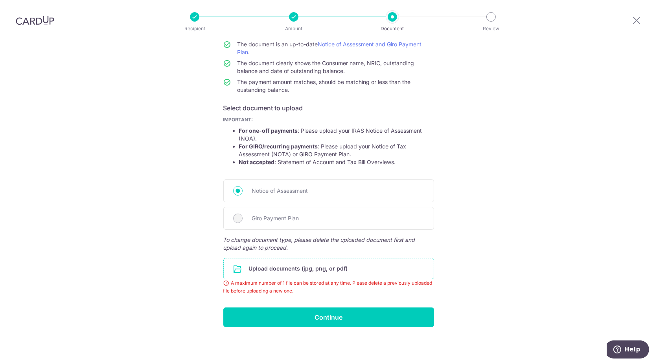
scroll to position [52, 0]
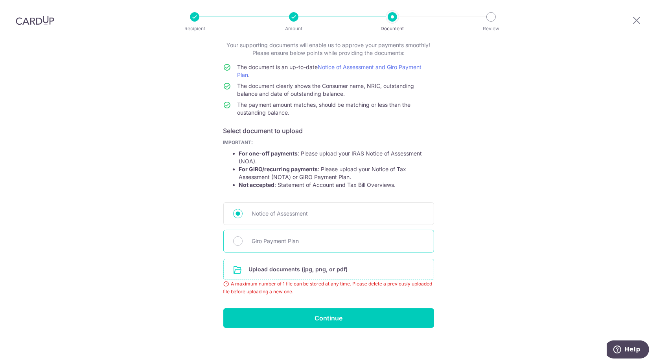
click at [303, 238] on span "Giro Payment Plan" at bounding box center [338, 241] width 172 height 9
click at [243, 238] on input "Giro Payment Plan" at bounding box center [237, 241] width 9 height 9
radio input "true"
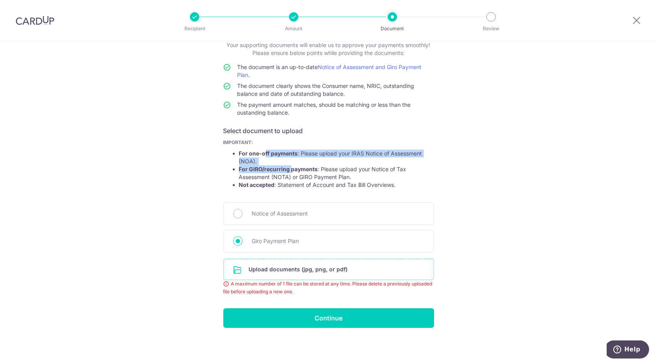
drag, startPoint x: 272, startPoint y: 153, endPoint x: 288, endPoint y: 169, distance: 22.2
click at [288, 169] on ul "For one-off payments : Please upload your IRAS Notice of Assessment (NOA). For …" at bounding box center [328, 169] width 211 height 39
click at [279, 169] on strong "For GIRO/recurring payments" at bounding box center [278, 169] width 79 height 7
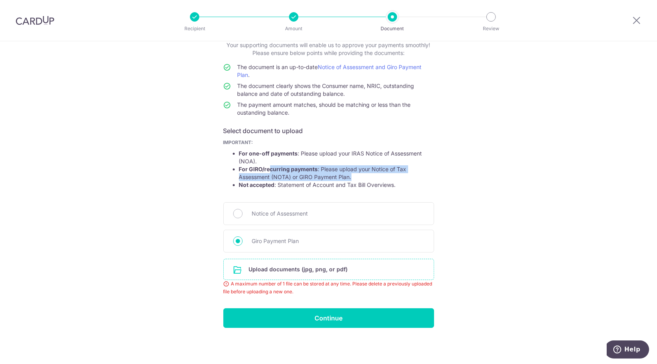
drag, startPoint x: 269, startPoint y: 169, endPoint x: 349, endPoint y: 175, distance: 79.6
click at [349, 175] on li "For GIRO/recurring payments : Please upload your Notice of Tax Assessment (NOTA…" at bounding box center [336, 173] width 195 height 16
click at [291, 271] on input "file" at bounding box center [329, 269] width 210 height 20
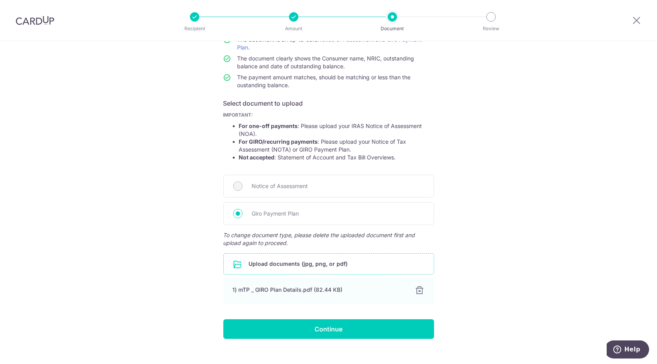
scroll to position [90, 0]
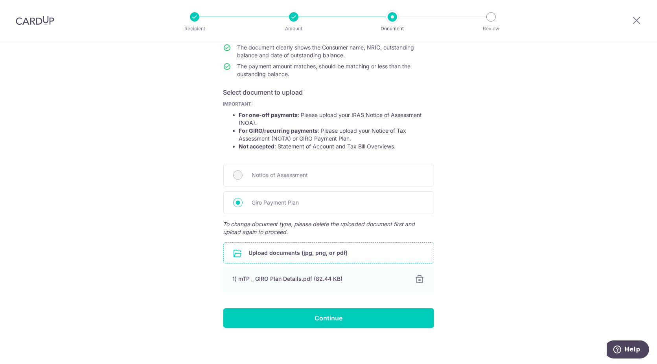
click at [294, 252] on input "file" at bounding box center [329, 253] width 210 height 20
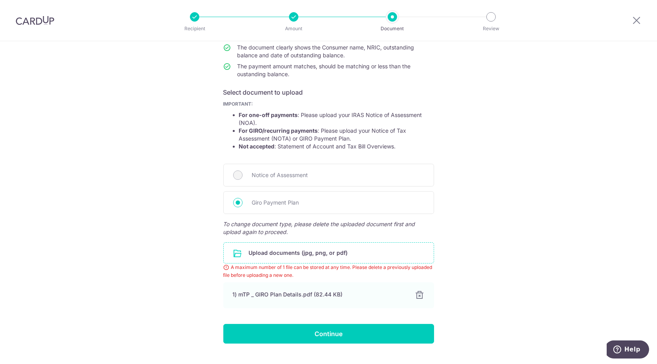
click at [511, 240] on div "Help us verify your payment Your supporting documents will enable us to approve…" at bounding box center [328, 166] width 657 height 430
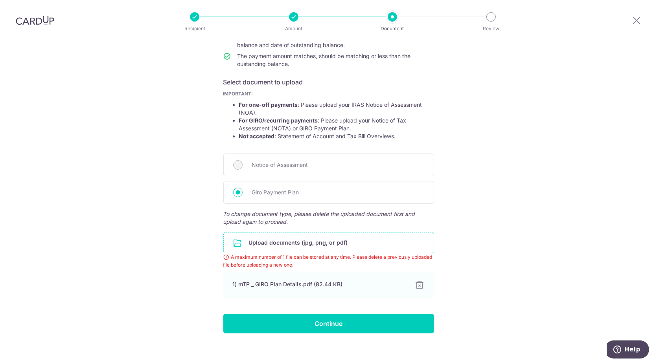
scroll to position [106, 0]
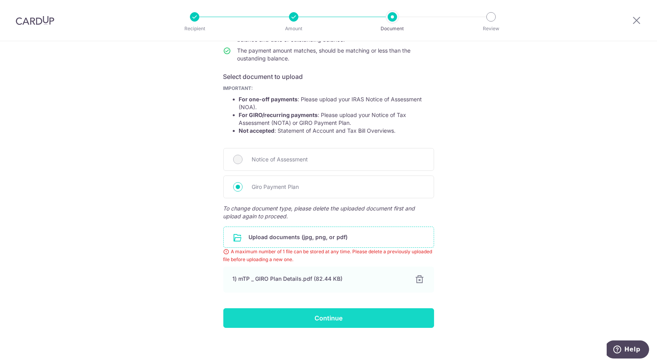
click at [353, 317] on input "Continue" at bounding box center [328, 319] width 211 height 20
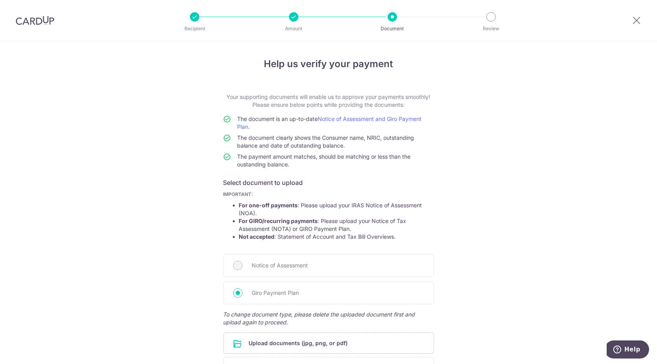
scroll to position [90, 0]
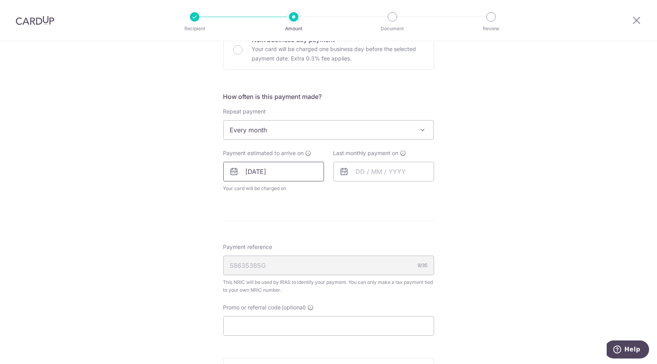
scroll to position [349, 0]
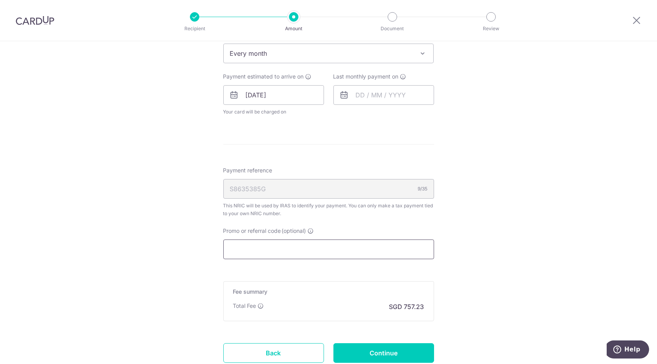
click at [294, 252] on input "Promo or referral code (optional)" at bounding box center [328, 250] width 211 height 20
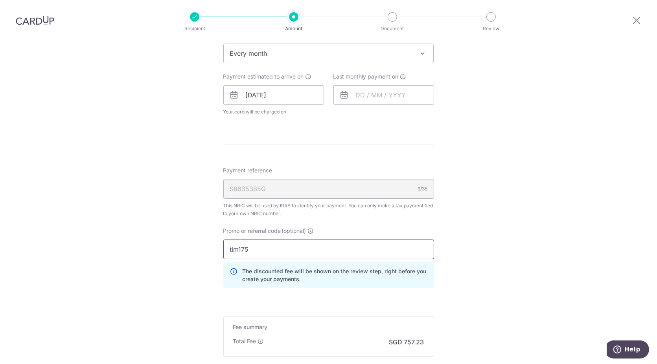
type input "tim175"
click at [497, 213] on div "Tell us more about your payment Enter one-time or monthly payment amount SGD 29…" at bounding box center [328, 74] width 657 height 765
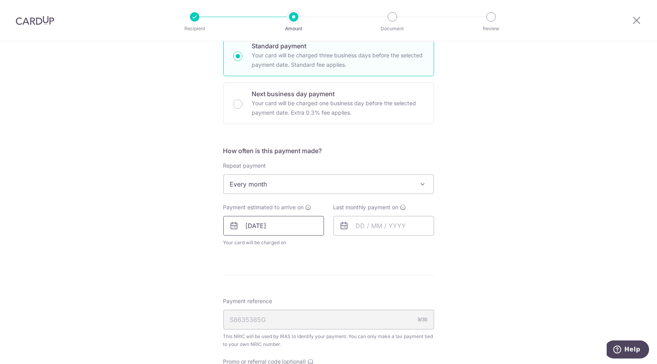
click at [283, 227] on input "[DATE]" at bounding box center [273, 226] width 101 height 20
click at [390, 220] on input "text" at bounding box center [383, 226] width 101 height 20
click at [383, 244] on select "Aug Sep Oct Nov Dec" at bounding box center [378, 247] width 21 height 6
click at [409, 330] on link "25" at bounding box center [412, 329] width 13 height 13
type input "[DATE]"
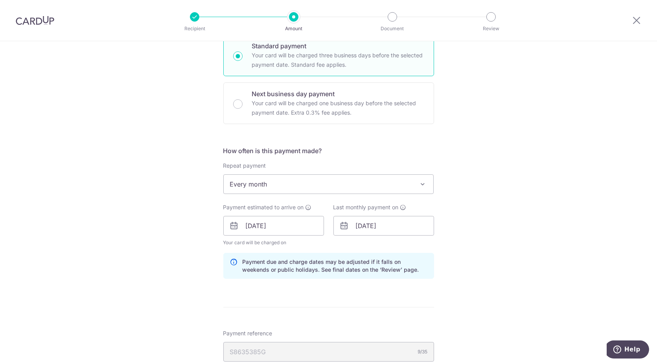
click at [496, 236] on div "Tell us more about your payment Enter one-time or monthly payment amount SGD 29…" at bounding box center [328, 222] width 657 height 798
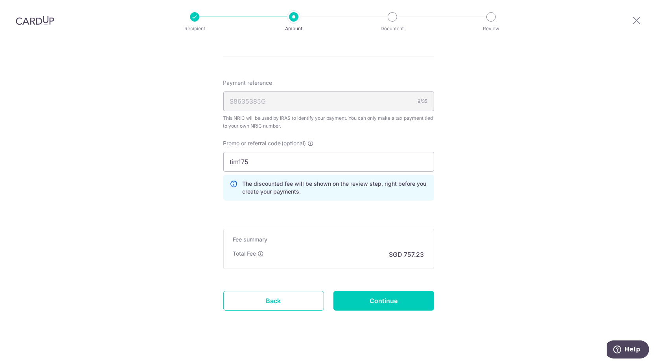
scroll to position [472, 0]
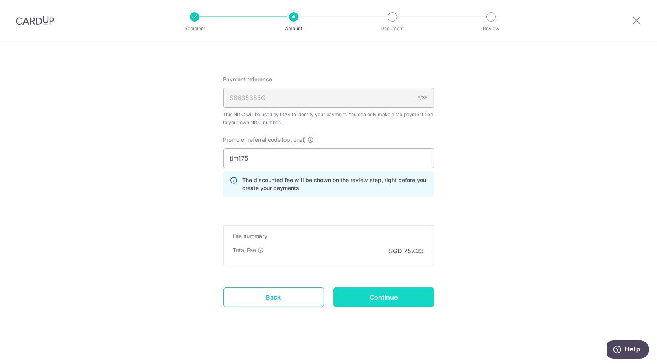
click at [398, 295] on input "Continue" at bounding box center [383, 298] width 101 height 20
type input "Update Schedule"
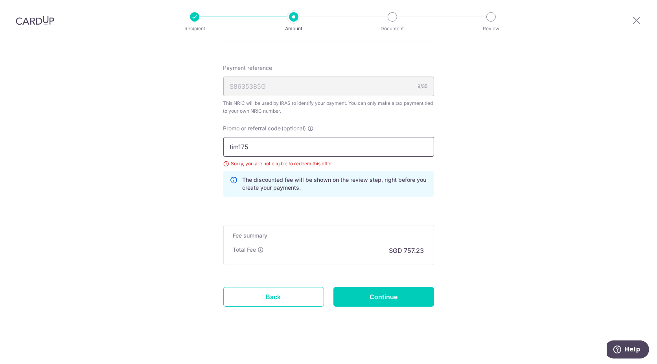
click at [279, 144] on input "tim175" at bounding box center [328, 147] width 211 height 20
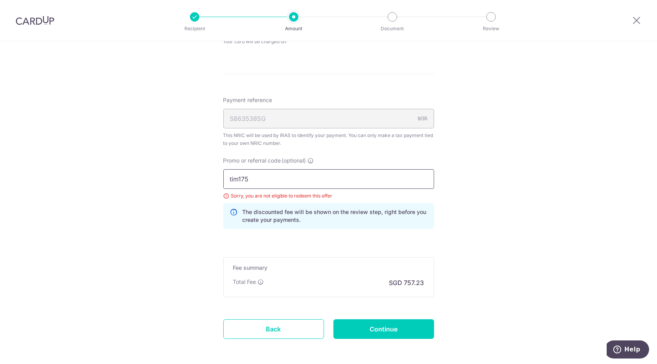
scroll to position [364, 0]
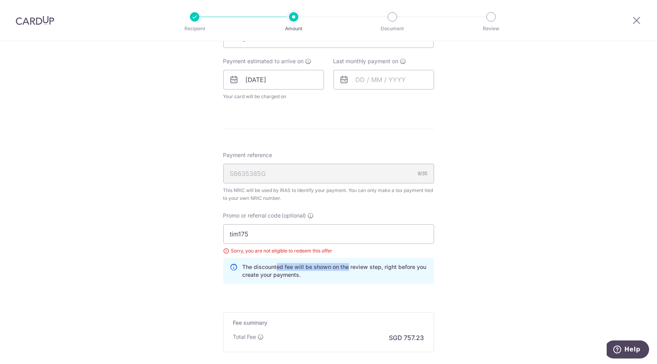
drag, startPoint x: 275, startPoint y: 268, endPoint x: 346, endPoint y: 267, distance: 70.8
click at [346, 267] on p "The discounted fee will be shown on the review step, right before you create yo…" at bounding box center [335, 271] width 185 height 16
click at [255, 240] on input "tim175" at bounding box center [328, 234] width 211 height 20
drag, startPoint x: 219, startPoint y: 230, endPoint x: 192, endPoint y: 228, distance: 27.6
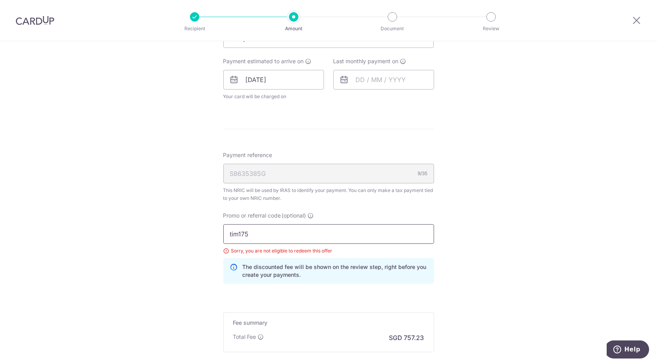
click at [192, 228] on div "Tell us more about your payment Enter one-time or monthly payment amount SGD 29…" at bounding box center [328, 65] width 657 height 776
type input "Tim175"
click at [483, 179] on div "Tell us more about your payment Enter one-time or monthly payment amount SGD 29…" at bounding box center [328, 65] width 657 height 776
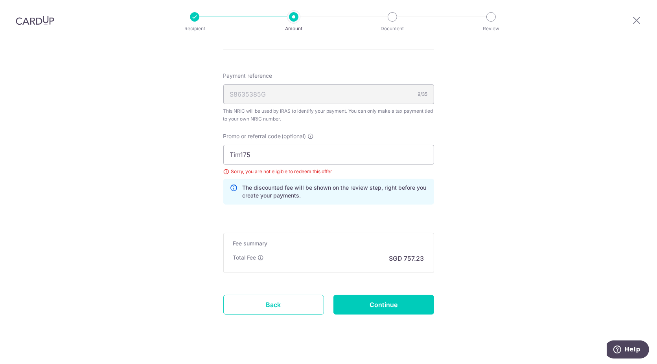
scroll to position [452, 0]
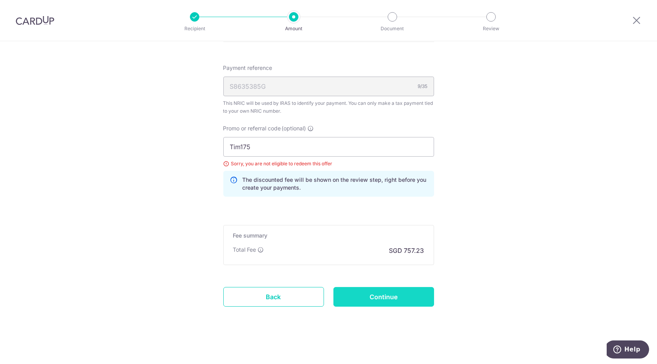
click at [419, 301] on input "Continue" at bounding box center [383, 297] width 101 height 20
type input "Update Schedule"
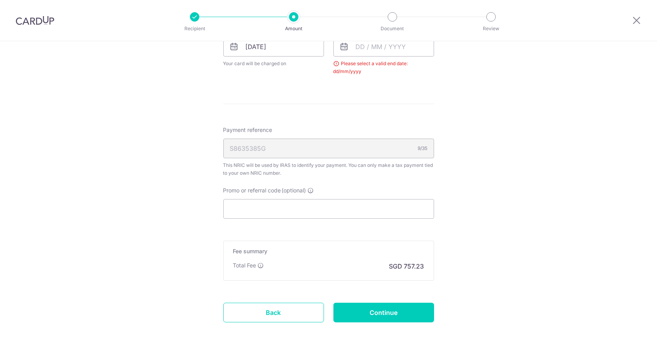
scroll to position [326, 0]
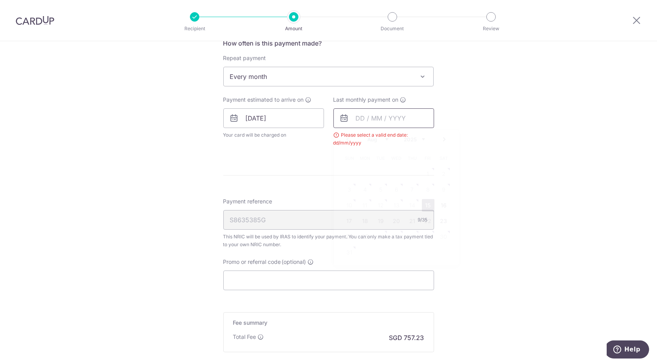
click at [379, 123] on input "text" at bounding box center [383, 118] width 101 height 20
click at [385, 140] on select "Aug Sep Oct Nov Dec" at bounding box center [378, 139] width 21 height 6
click at [406, 224] on link "25" at bounding box center [412, 221] width 13 height 13
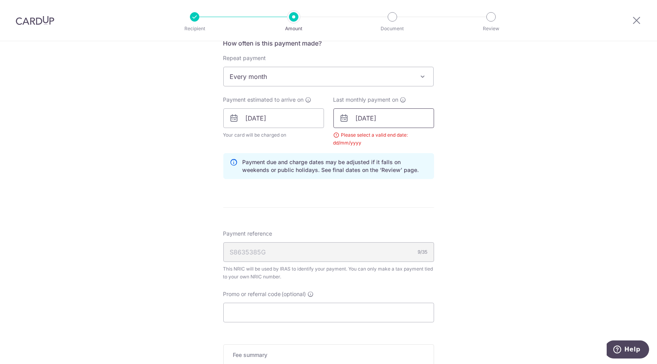
click at [394, 120] on input "[DATE]" at bounding box center [383, 118] width 101 height 20
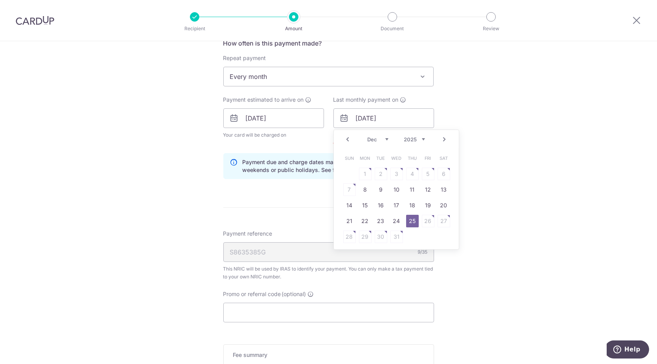
click at [380, 140] on select "Aug Sep Oct Nov Dec" at bounding box center [378, 139] width 21 height 6
click at [366, 235] on link "24" at bounding box center [365, 237] width 13 height 13
type input "[DATE]"
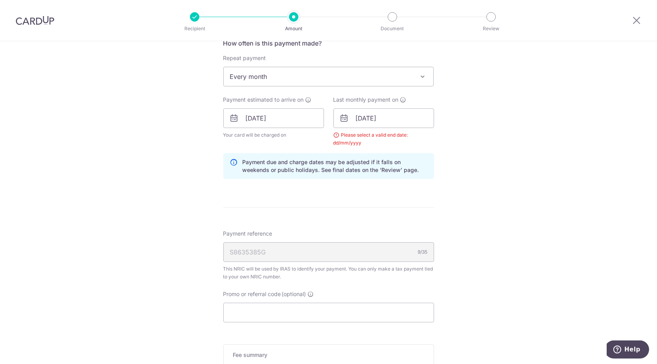
click at [492, 175] on div "Tell us more about your payment Enter one-time or monthly payment amount SGD 29…" at bounding box center [328, 100] width 657 height 770
click at [282, 117] on input "[DATE]" at bounding box center [273, 118] width 101 height 20
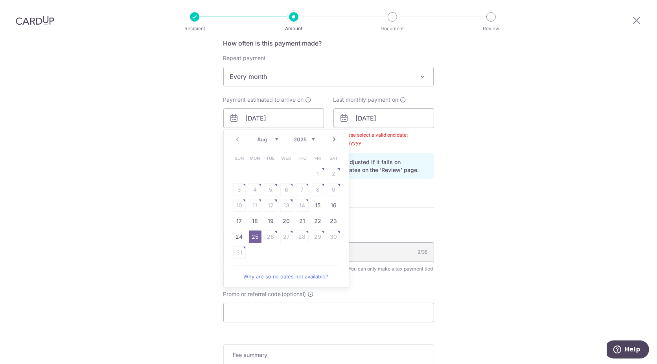
click at [470, 156] on div "Tell us more about your payment Enter one-time or monthly payment amount SGD 29…" at bounding box center [328, 100] width 657 height 770
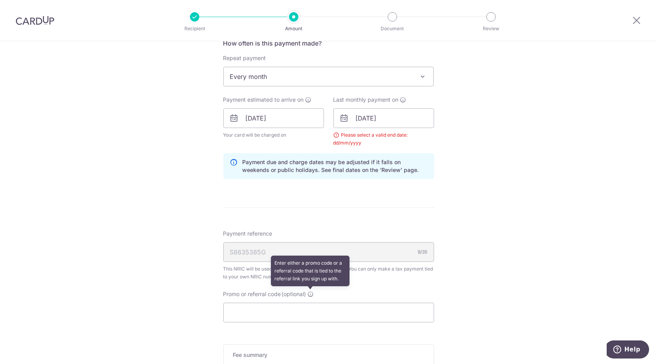
click at [312, 296] on span at bounding box center [311, 294] width 6 height 6
click at [312, 303] on input "Promo or referral code (optional) Enter either a promo code or a referral code …" at bounding box center [328, 313] width 211 height 20
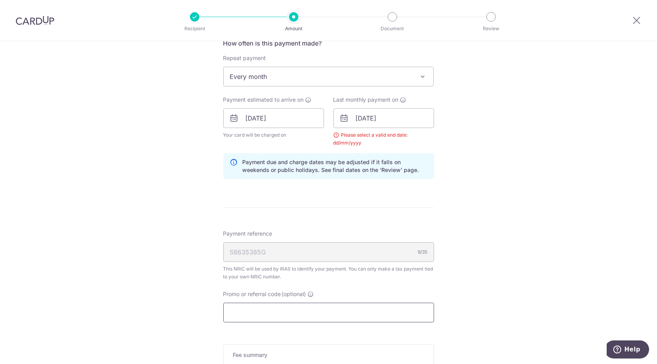
click at [305, 313] on input "Promo or referral code (optional)" at bounding box center [328, 313] width 211 height 20
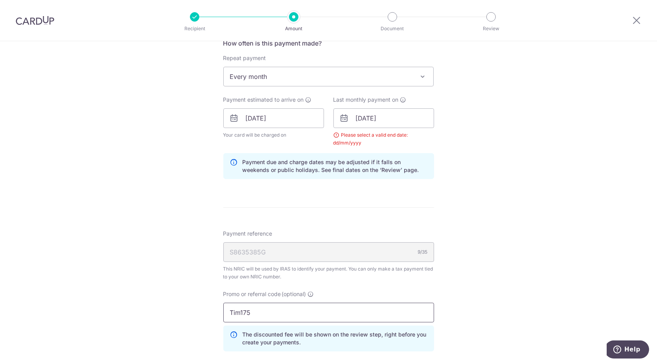
type input "Tim175"
click at [512, 234] on div "Tell us more about your payment Enter one-time or monthly payment amount SGD 29…" at bounding box center [328, 117] width 657 height 805
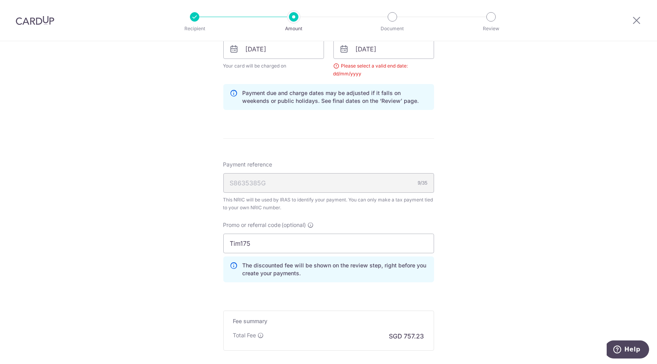
scroll to position [480, 0]
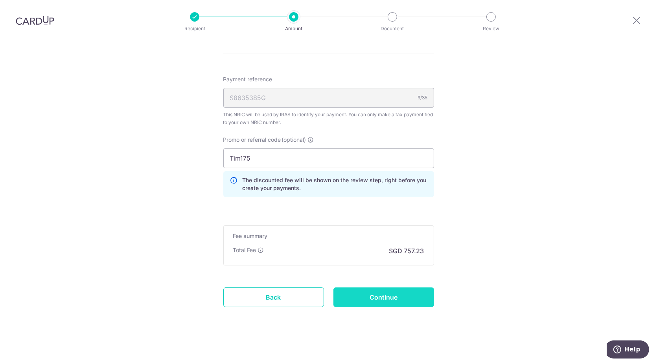
click at [408, 301] on input "Continue" at bounding box center [383, 298] width 101 height 20
type input "Update Schedule"
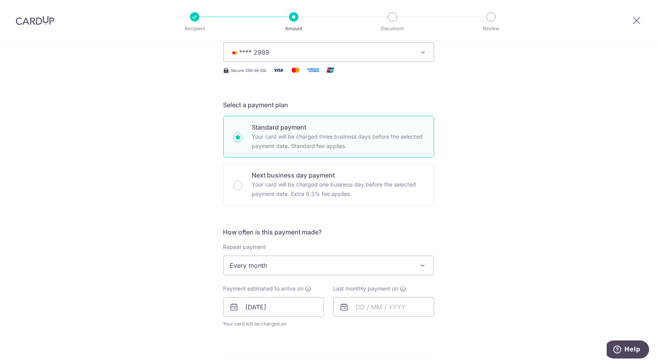
scroll to position [175, 0]
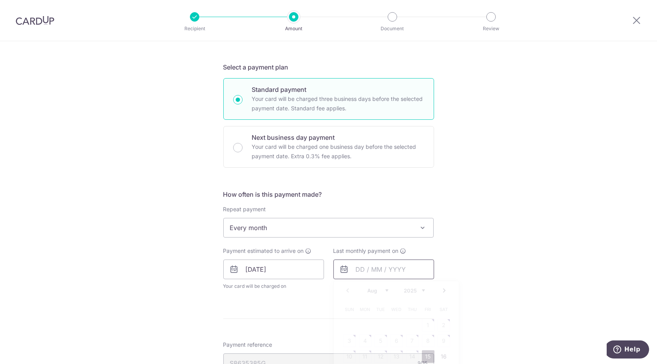
click at [361, 268] on input "text" at bounding box center [383, 270] width 101 height 20
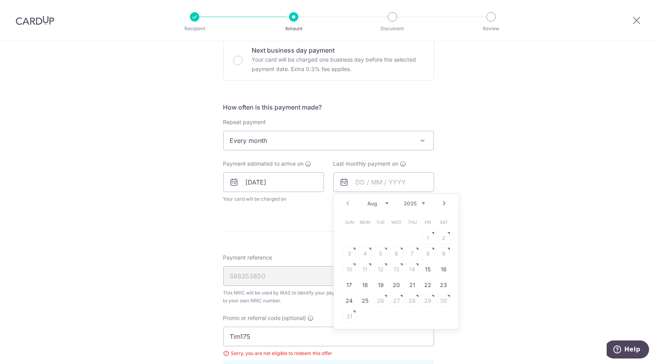
click at [383, 201] on select "Aug Sep Oct Nov Dec" at bounding box center [378, 203] width 21 height 6
click at [411, 287] on link "25" at bounding box center [412, 285] width 13 height 13
type input "[DATE]"
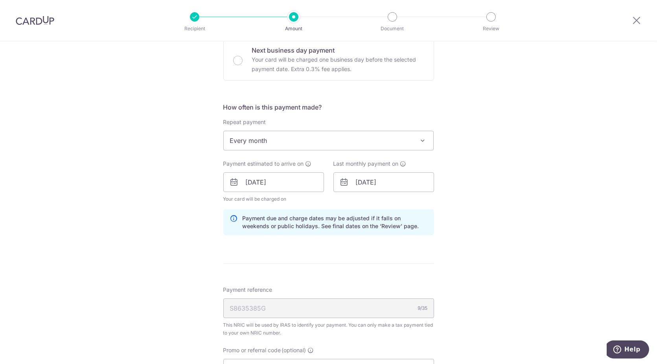
click at [518, 253] on div "Tell us more about your payment Enter one-time or monthly payment amount SGD 29…" at bounding box center [328, 183] width 657 height 809
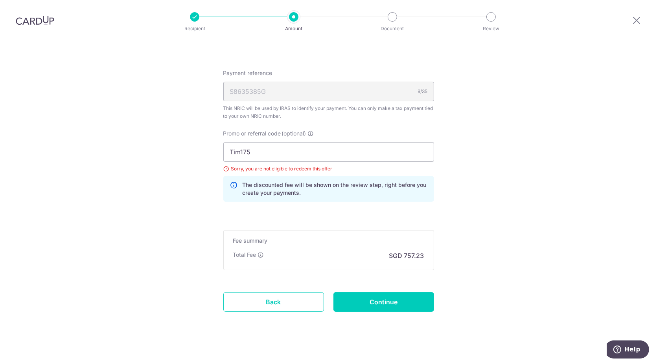
scroll to position [484, 0]
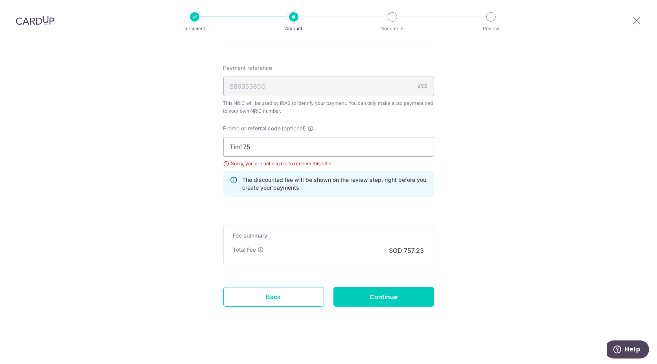
click at [349, 177] on p "The discounted fee will be shown on the review step, right before you create yo…" at bounding box center [335, 184] width 185 height 16
click at [281, 297] on link "Back" at bounding box center [273, 297] width 101 height 20
